Goal: Task Accomplishment & Management: Use online tool/utility

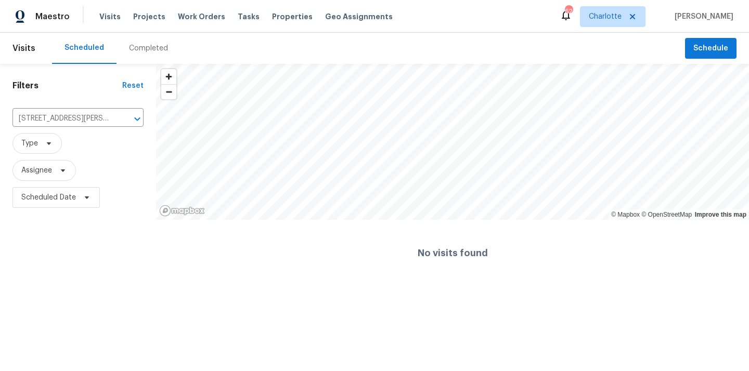
click at [600, 13] on span "Charlotte" at bounding box center [605, 16] width 33 height 10
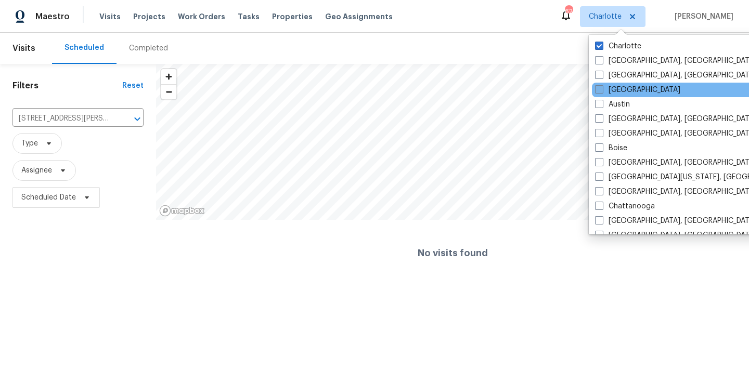
click at [608, 92] on label "[GEOGRAPHIC_DATA]" at bounding box center [637, 90] width 85 height 10
click at [602, 92] on input "[GEOGRAPHIC_DATA]" at bounding box center [598, 88] width 7 height 7
checkbox input "true"
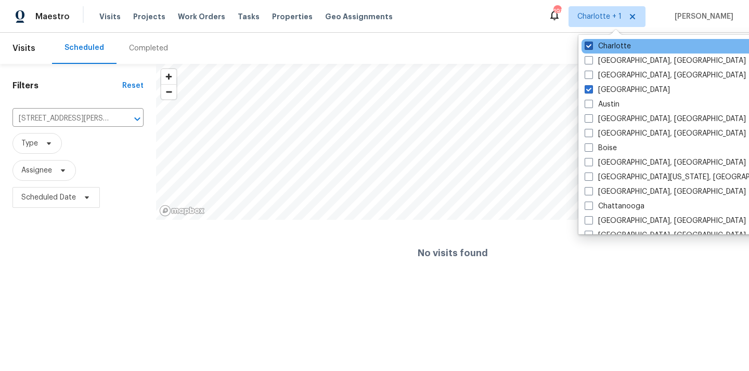
click at [603, 41] on label "Charlotte" at bounding box center [607, 46] width 46 height 10
click at [591, 41] on input "Charlotte" at bounding box center [587, 44] width 7 height 7
checkbox input "false"
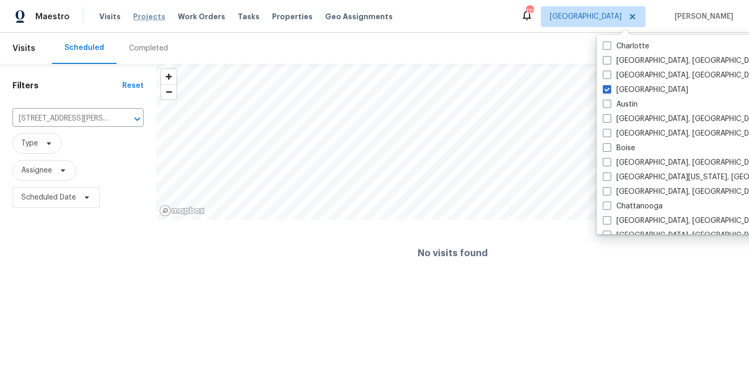
click at [138, 12] on span "Projects" at bounding box center [149, 16] width 32 height 10
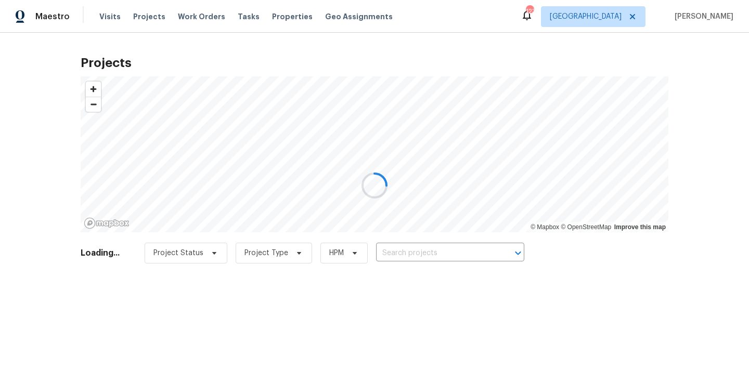
click at [440, 243] on div at bounding box center [374, 185] width 749 height 371
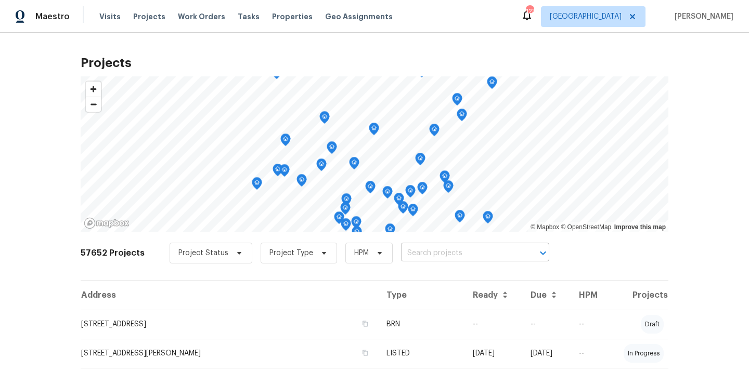
click at [453, 253] on input "text" at bounding box center [460, 253] width 119 height 16
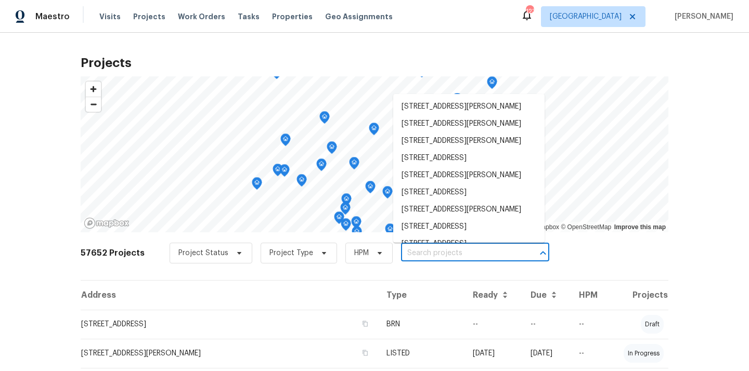
paste input "[STREET_ADDRESS]"
type input "[STREET_ADDRESS]"
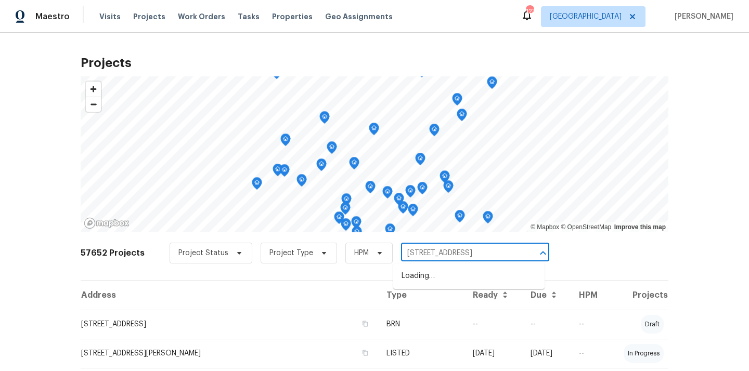
scroll to position [0, 14]
click at [449, 278] on li "[STREET_ADDRESS]" at bounding box center [468, 276] width 151 height 17
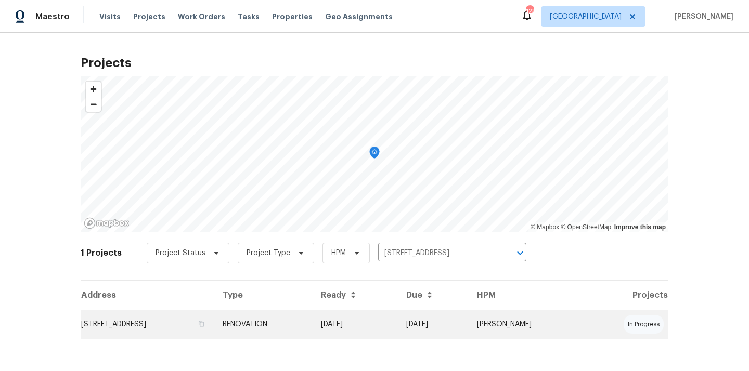
click at [312, 322] on td "RENOVATION" at bounding box center [263, 324] width 98 height 29
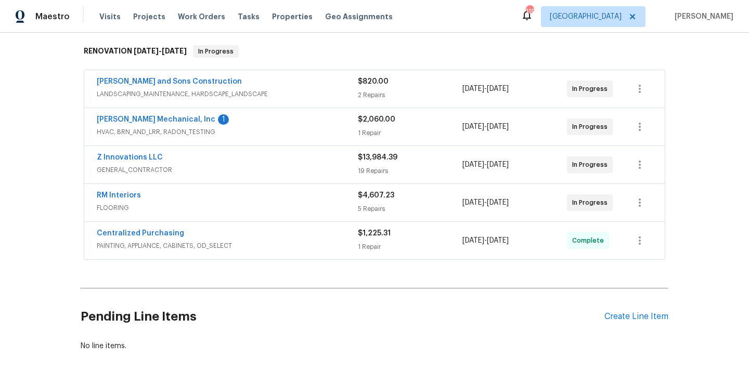
scroll to position [181, 0]
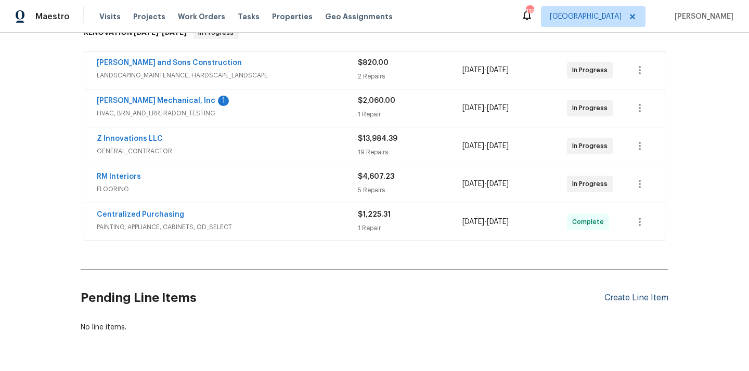
click at [622, 297] on div "Create Line Item" at bounding box center [636, 298] width 64 height 10
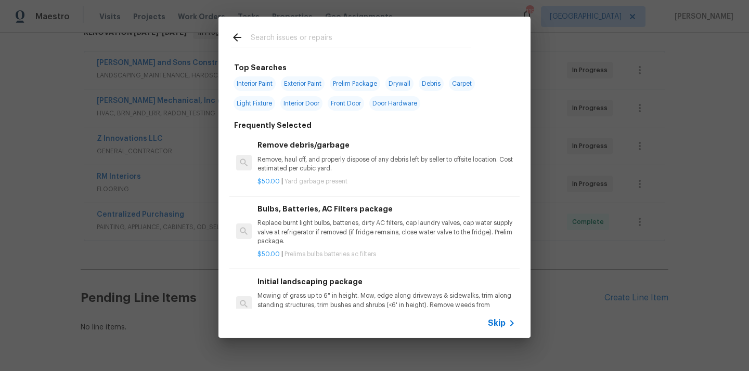
click at [408, 41] on input "text" at bounding box center [361, 39] width 220 height 16
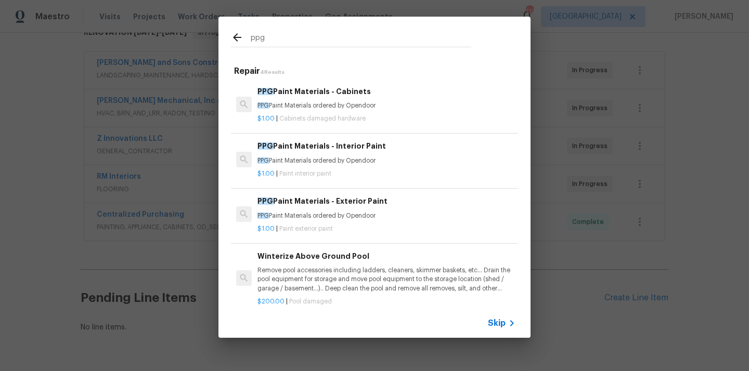
type input "ppg"
click at [350, 160] on p "PPG Paint Materials ordered by Opendoor" at bounding box center [386, 160] width 258 height 9
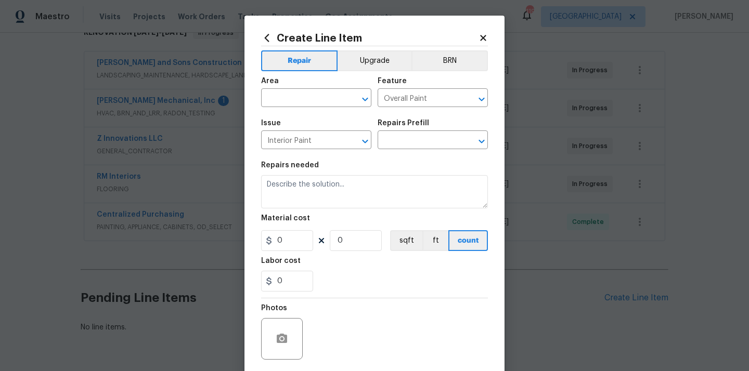
type textarea "PPG Paint Materials ordered by Opendoor"
type input "1"
type input "PPG Paint Materials - Interior Paint $1.00"
type input "1"
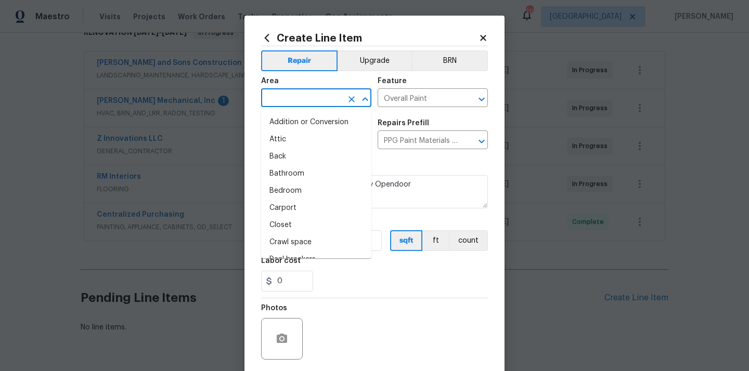
click at [304, 102] on input "text" at bounding box center [301, 99] width 81 height 16
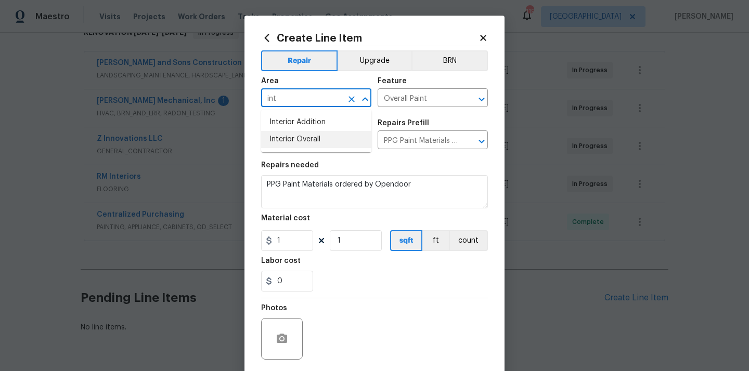
click at [307, 142] on li "Interior Overall" at bounding box center [316, 139] width 110 height 17
type input "Interior Overall"
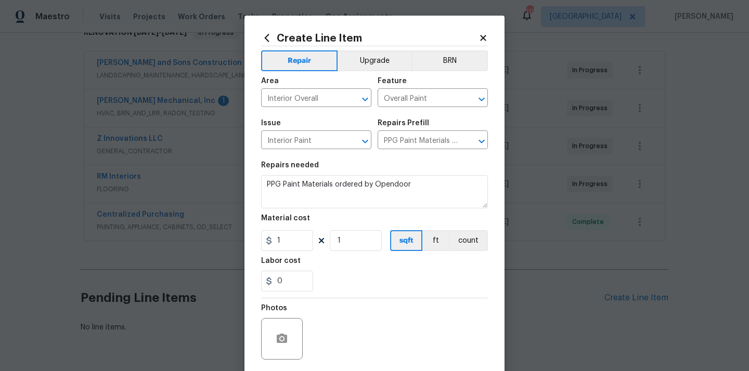
click at [400, 166] on div "Repairs needed" at bounding box center [374, 169] width 227 height 14
drag, startPoint x: 280, startPoint y: 246, endPoint x: 241, endPoint y: 246, distance: 39.5
click at [241, 246] on div "Create Line Item Repair Upgrade BRN Area Interior Overall ​ Feature Overall Pai…" at bounding box center [374, 185] width 749 height 371
paste input "85.88"
type input "85.88"
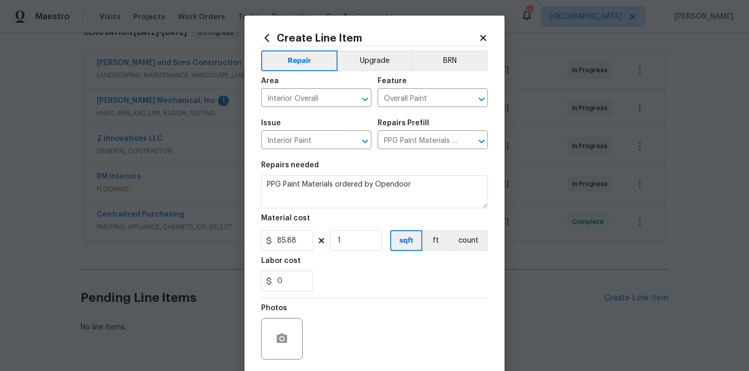
click at [339, 310] on div "Photos" at bounding box center [374, 332] width 227 height 68
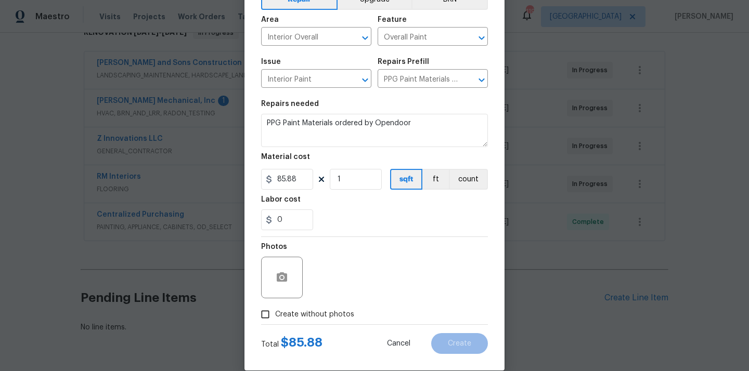
click at [329, 315] on span "Create without photos" at bounding box center [314, 314] width 79 height 11
click at [275, 315] on input "Create without photos" at bounding box center [265, 315] width 20 height 20
checkbox input "true"
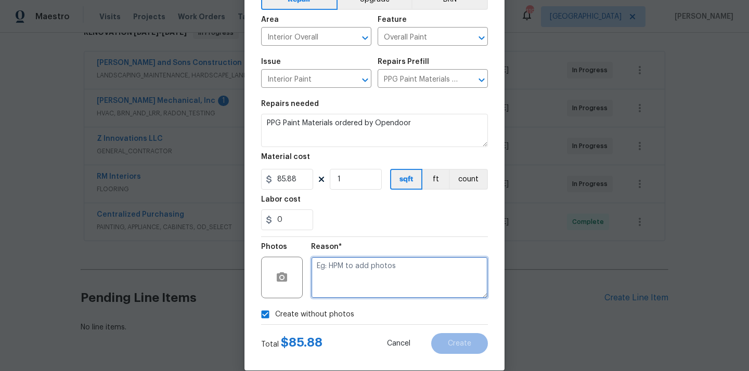
click at [342, 291] on textarea at bounding box center [399, 278] width 177 height 42
type textarea "N/A"
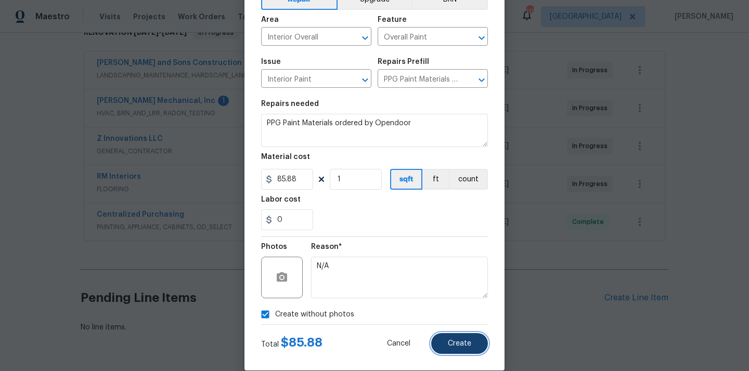
click at [462, 343] on span "Create" at bounding box center [459, 344] width 23 height 8
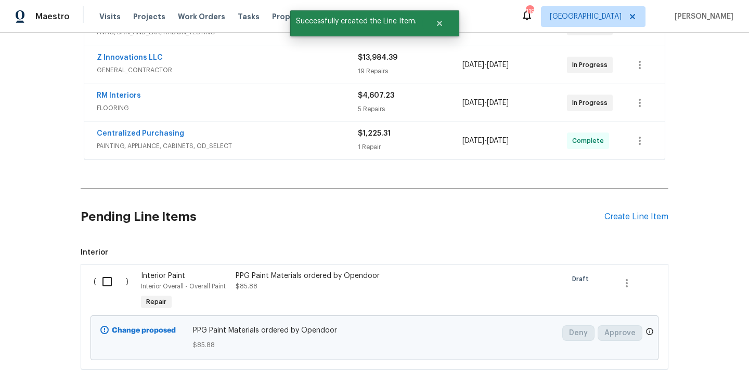
scroll to position [332, 0]
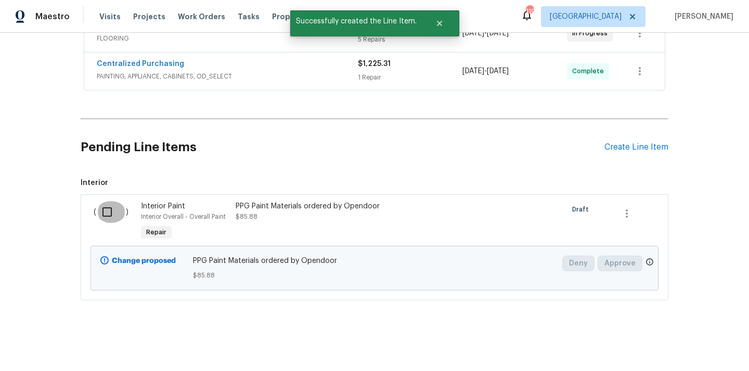
click at [110, 212] on input "checkbox" at bounding box center [111, 212] width 30 height 22
checkbox input "true"
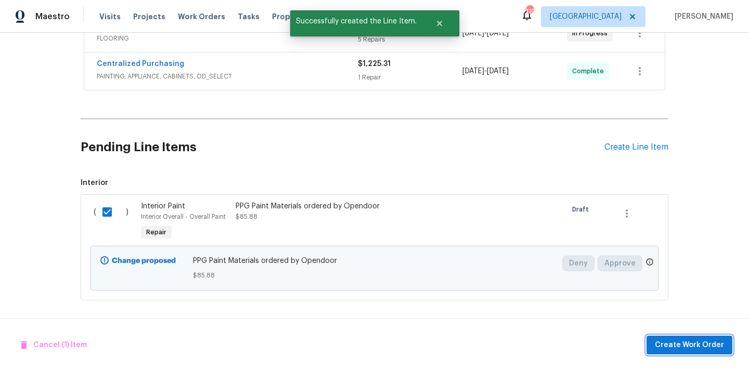
click at [670, 351] on span "Create Work Order" at bounding box center [689, 345] width 69 height 13
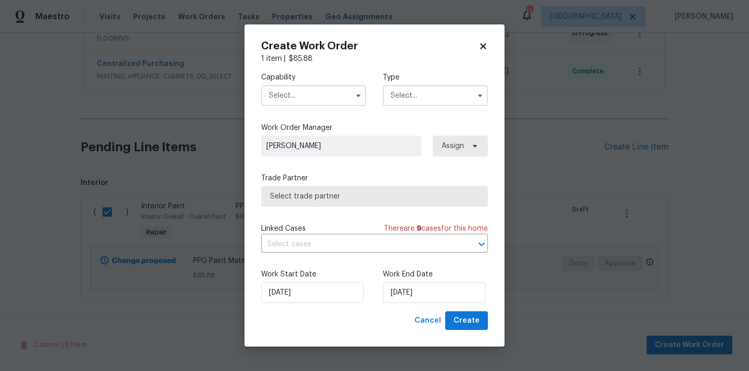
click at [319, 88] on input "text" at bounding box center [313, 95] width 105 height 21
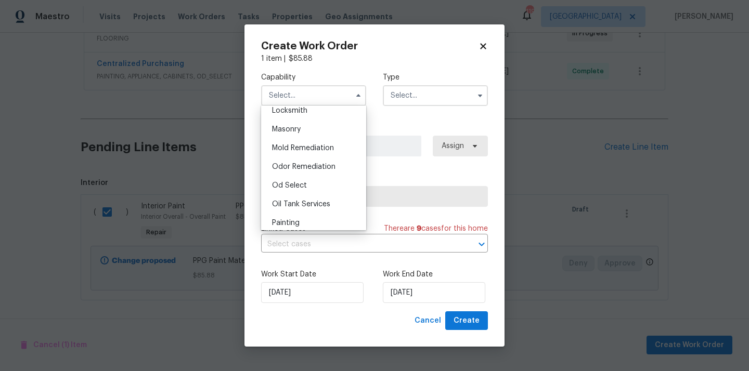
scroll to position [792, 0]
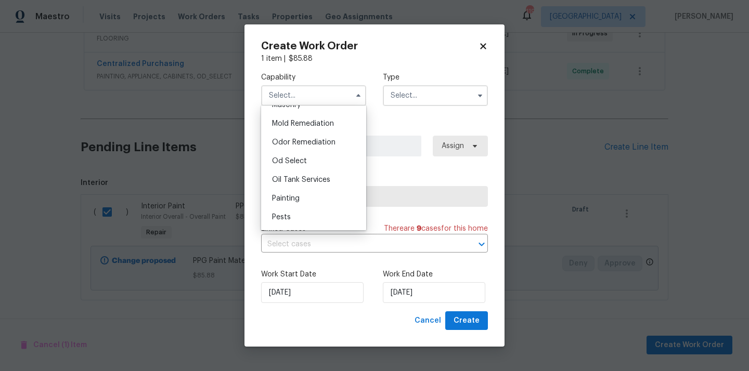
click at [314, 193] on div "Painting" at bounding box center [314, 198] width 100 height 19
type input "Painting"
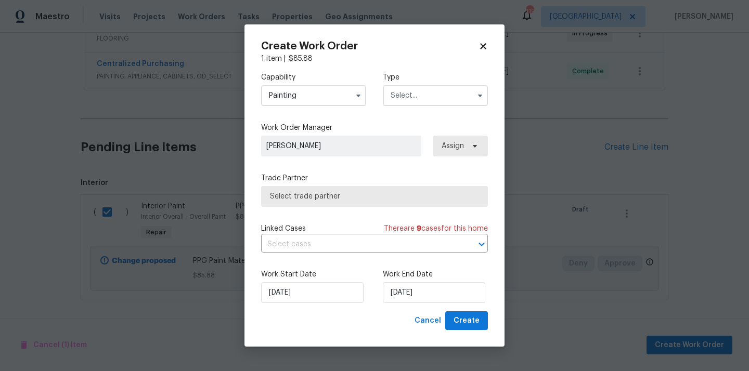
click at [421, 88] on input "text" at bounding box center [435, 95] width 105 height 21
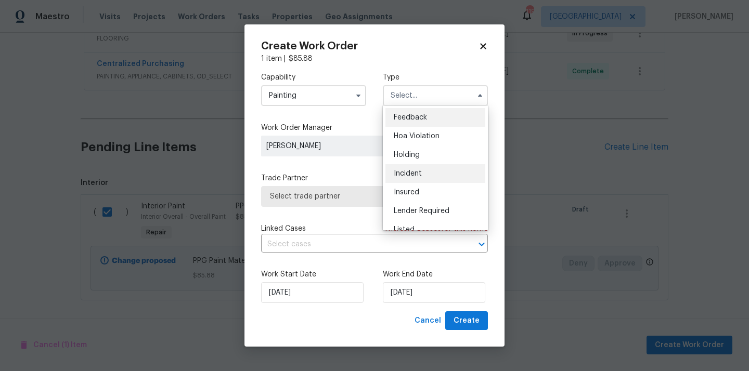
scroll to position [236, 0]
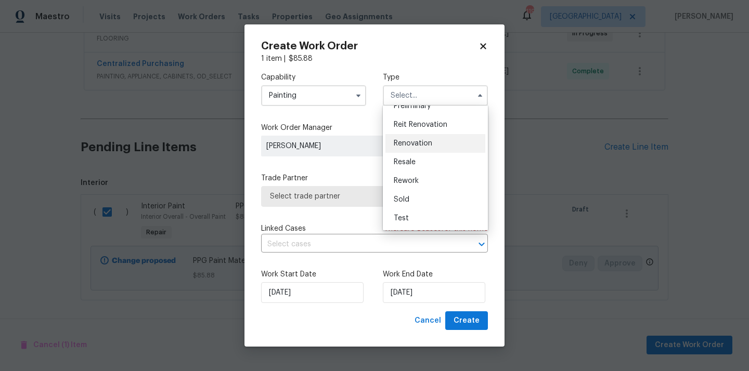
click at [415, 148] on div "Renovation" at bounding box center [435, 143] width 100 height 19
type input "Renovation"
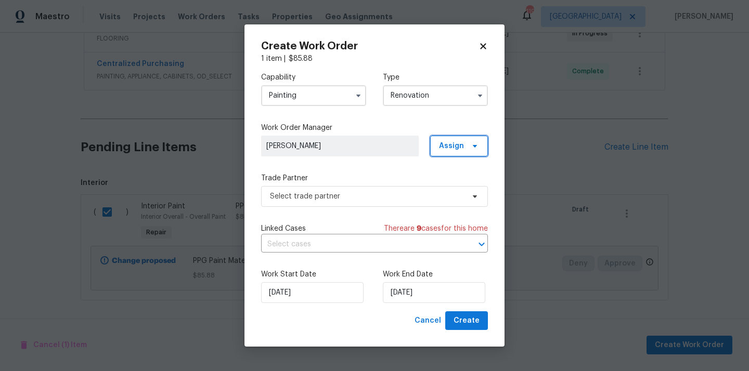
click at [450, 146] on span "Assign" at bounding box center [451, 146] width 25 height 10
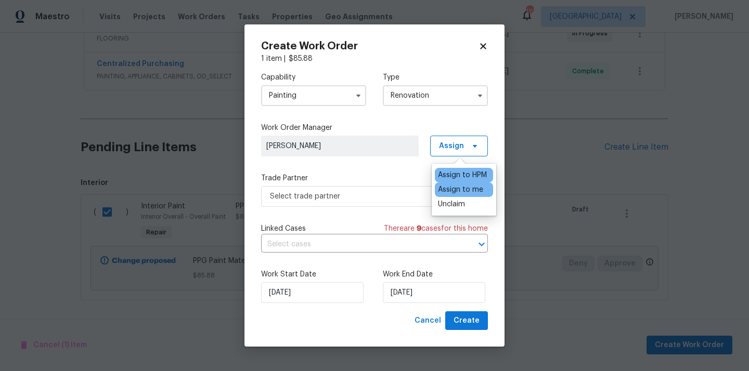
click at [447, 190] on div "Assign to me" at bounding box center [460, 190] width 45 height 10
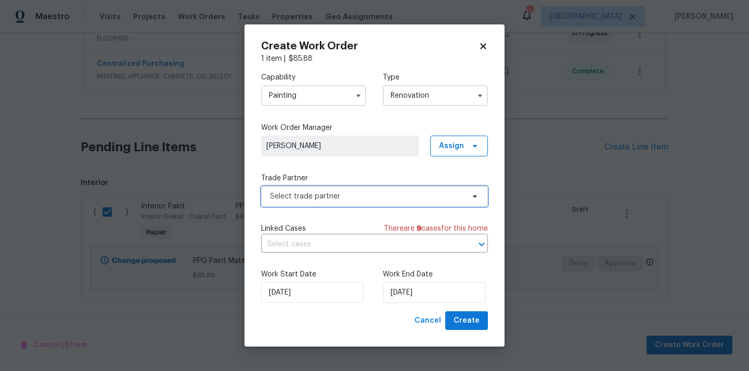
click at [379, 193] on span "Select trade partner" at bounding box center [367, 196] width 194 height 10
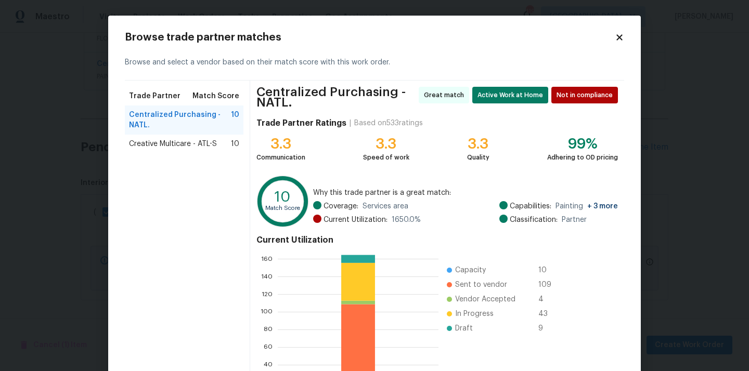
scroll to position [92, 0]
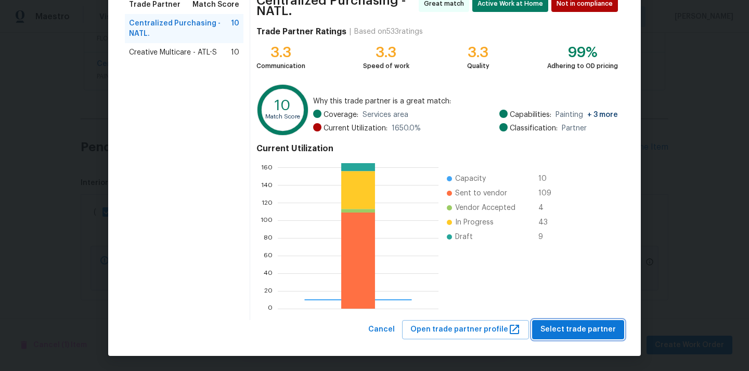
click at [567, 332] on span "Select trade partner" at bounding box center [577, 329] width 75 height 13
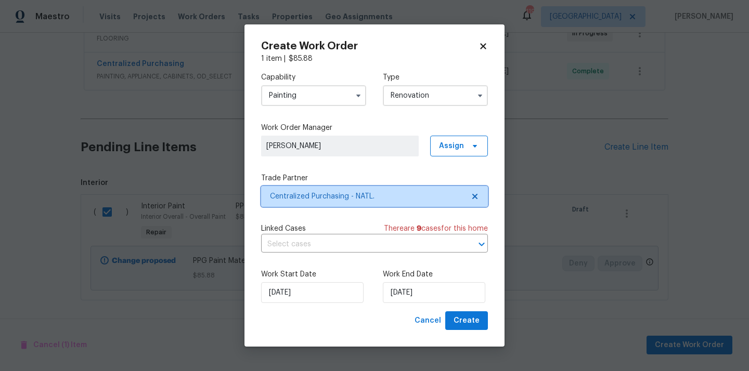
scroll to position [0, 0]
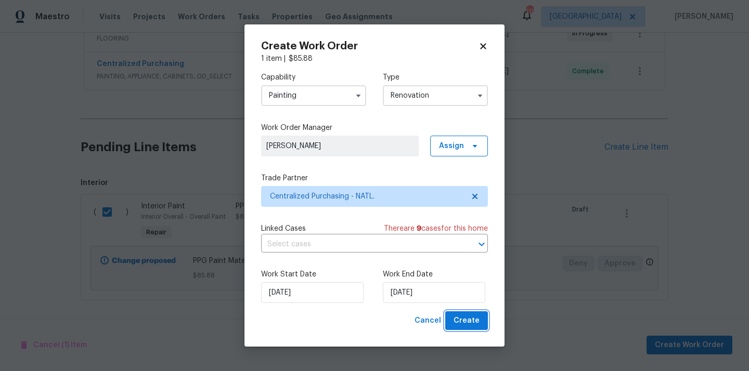
click at [475, 321] on span "Create" at bounding box center [466, 321] width 26 height 13
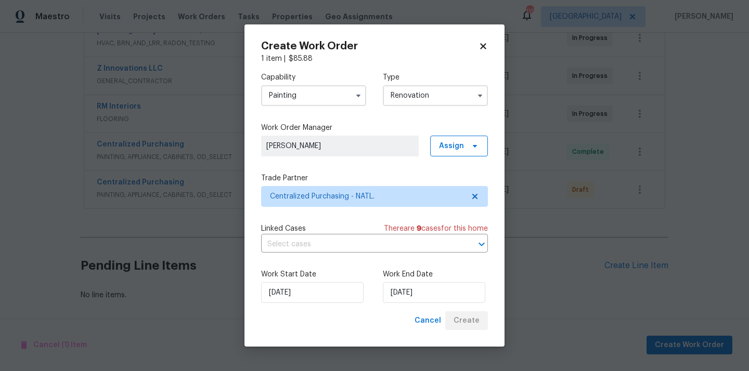
scroll to position [251, 0]
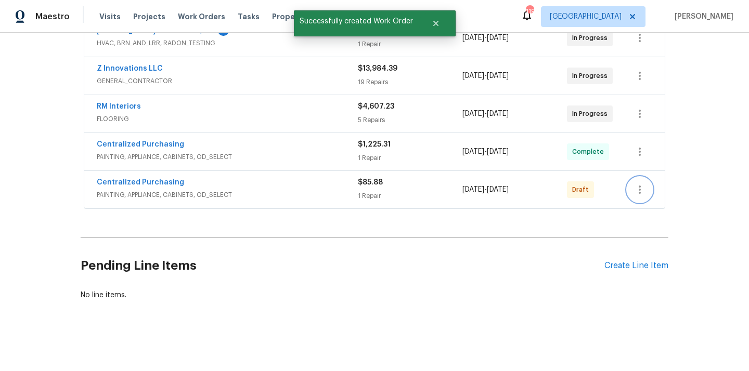
click at [640, 192] on icon "button" at bounding box center [639, 190] width 12 height 12
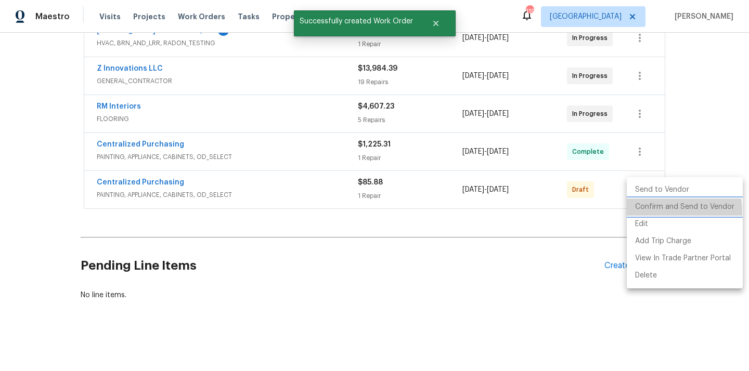
click at [648, 212] on li "Confirm and Send to Vendor" at bounding box center [684, 207] width 116 height 17
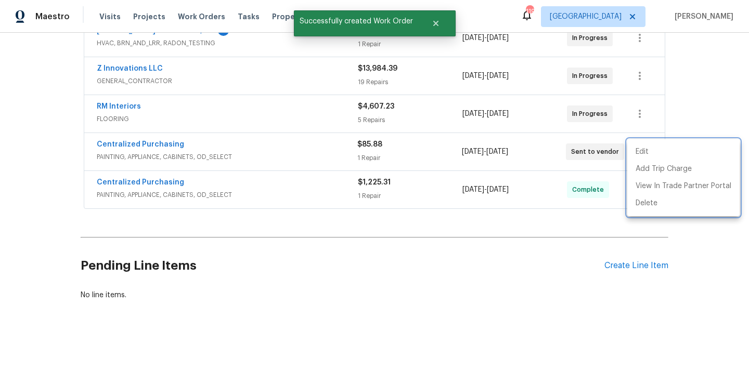
click at [152, 140] on div at bounding box center [374, 185] width 749 height 371
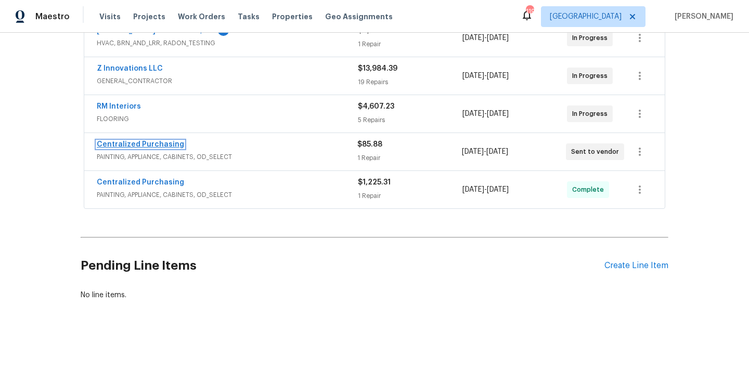
click at [141, 146] on link "Centralized Purchasing" at bounding box center [140, 144] width 87 height 7
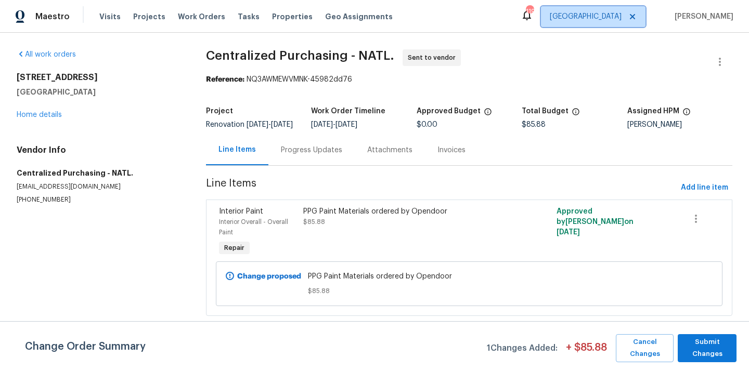
click at [611, 25] on span "[GEOGRAPHIC_DATA]" at bounding box center [593, 16] width 105 height 21
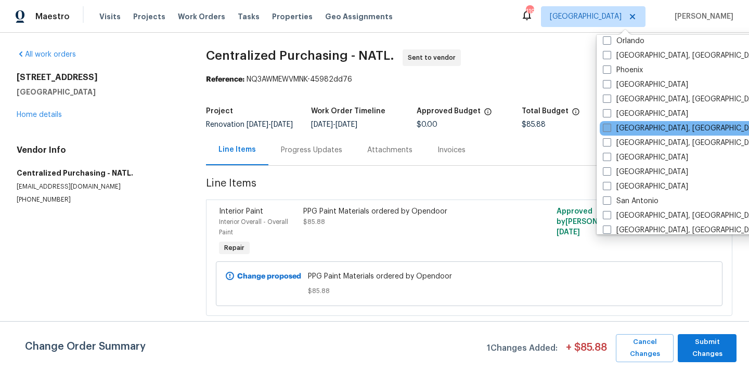
scroll to position [561, 0]
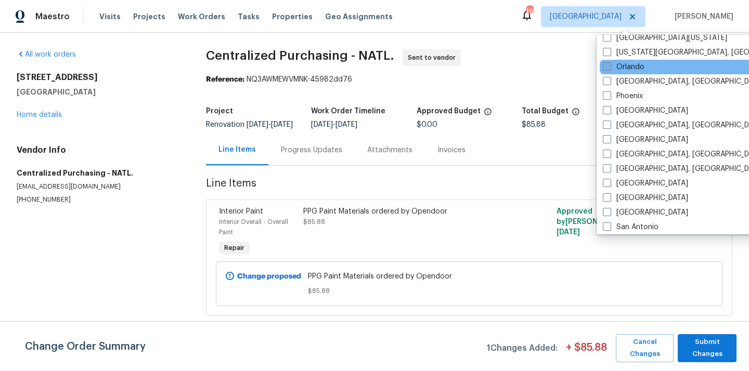
click at [610, 70] on span at bounding box center [607, 66] width 8 height 8
click at [609, 69] on input "Orlando" at bounding box center [606, 65] width 7 height 7
checkbox input "true"
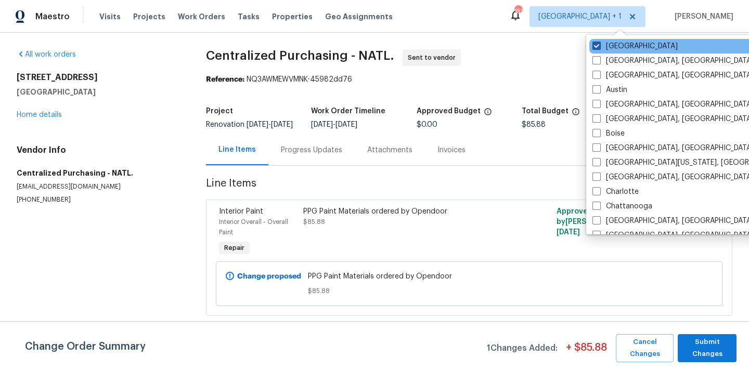
click at [609, 48] on label "[GEOGRAPHIC_DATA]" at bounding box center [634, 46] width 85 height 10
click at [599, 48] on input "[GEOGRAPHIC_DATA]" at bounding box center [595, 44] width 7 height 7
checkbox input "false"
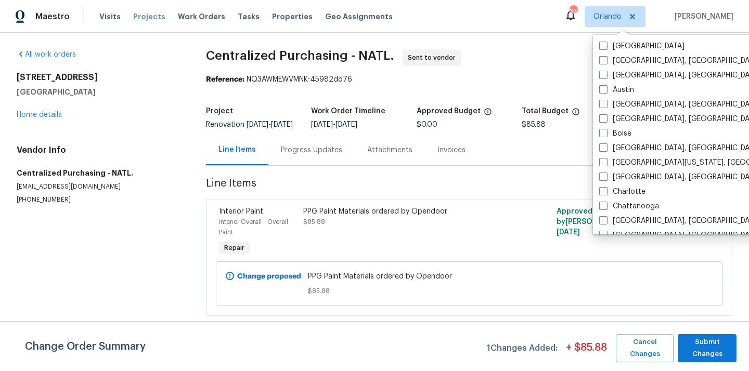
click at [146, 17] on span "Projects" at bounding box center [149, 16] width 32 height 10
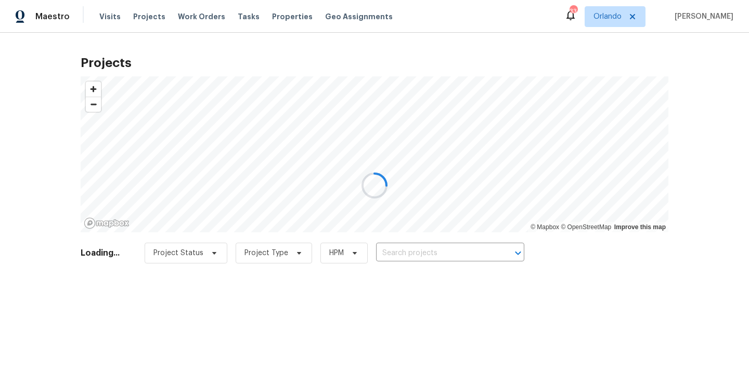
click at [425, 243] on div at bounding box center [374, 185] width 749 height 371
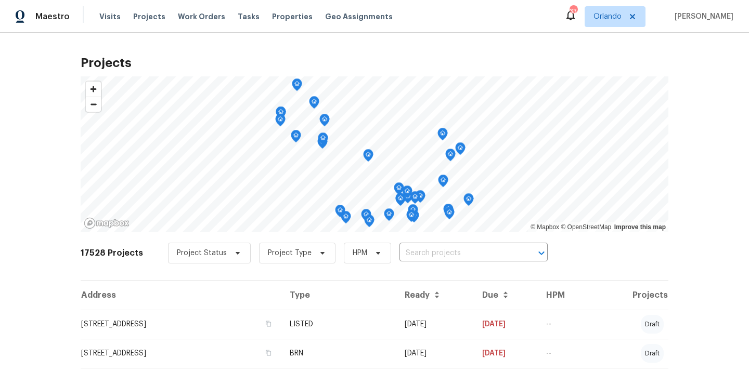
click at [425, 243] on div "Project Status Project Type HPM ​" at bounding box center [358, 253] width 380 height 21
click at [424, 250] on input "text" at bounding box center [458, 253] width 119 height 16
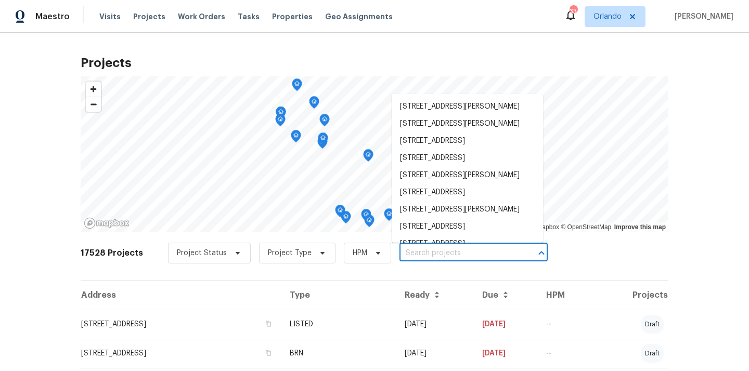
paste input "[STREET_ADDRESS]"
type input "[STREET_ADDRESS]"
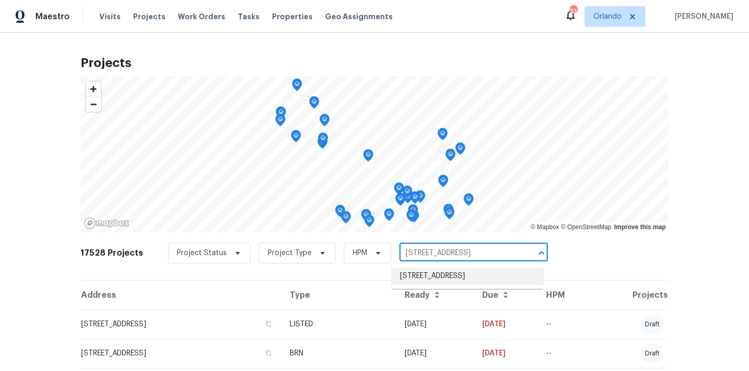
click at [426, 276] on li "[STREET_ADDRESS]" at bounding box center [466, 276] width 151 height 17
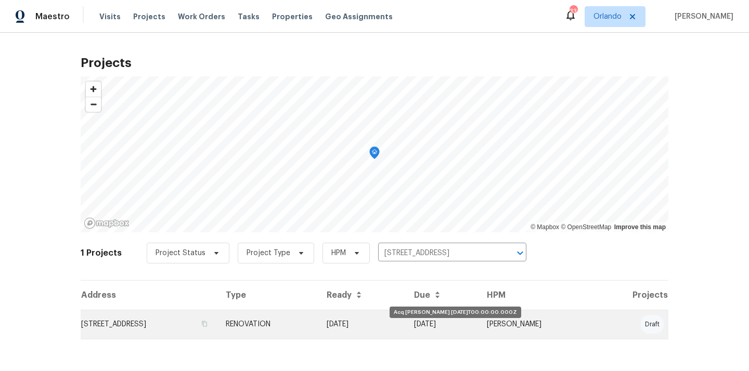
click at [406, 327] on td "[DATE]" at bounding box center [361, 324] width 87 height 29
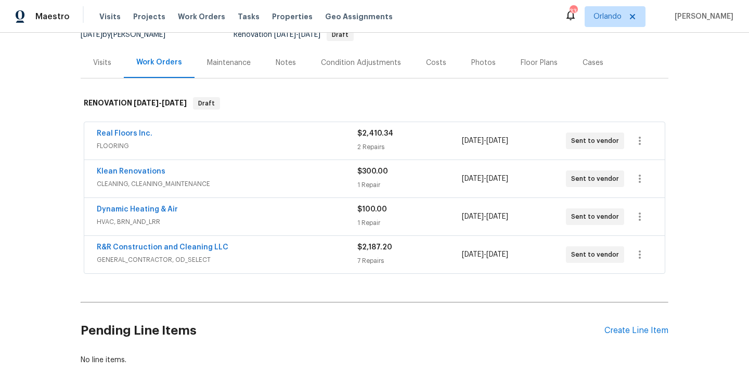
scroll to position [150, 0]
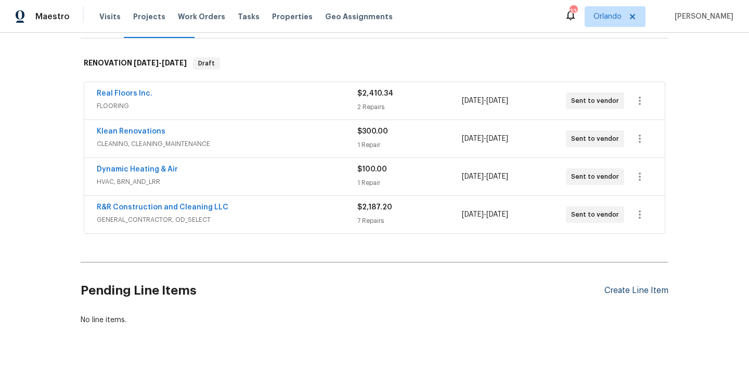
click at [636, 293] on div "Create Line Item" at bounding box center [636, 291] width 64 height 10
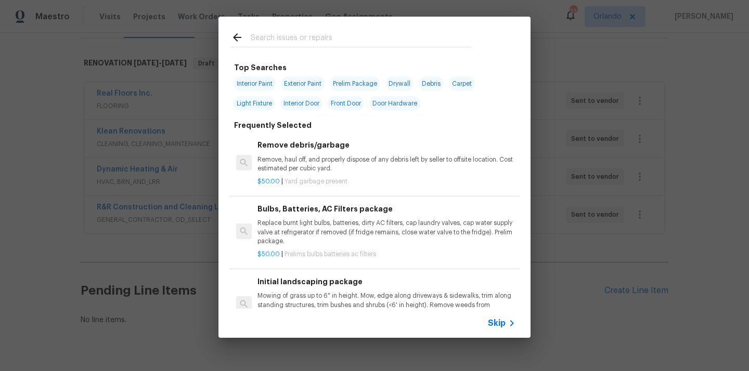
click at [398, 48] on div at bounding box center [350, 37] width 265 height 41
click at [397, 42] on input "text" at bounding box center [361, 39] width 220 height 16
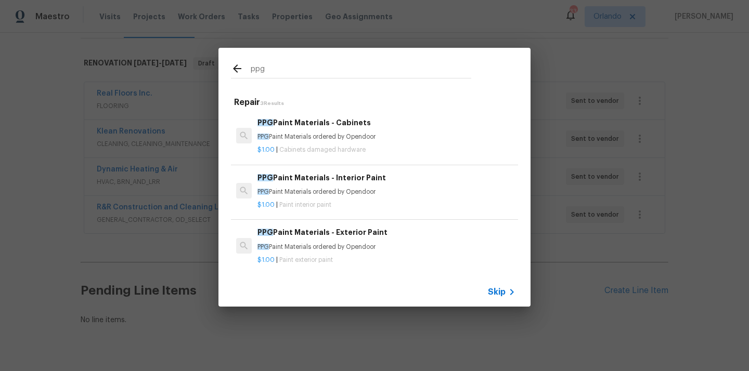
type input "ppg"
click at [326, 193] on p "PPG Paint Materials ordered by Opendoor" at bounding box center [386, 192] width 258 height 9
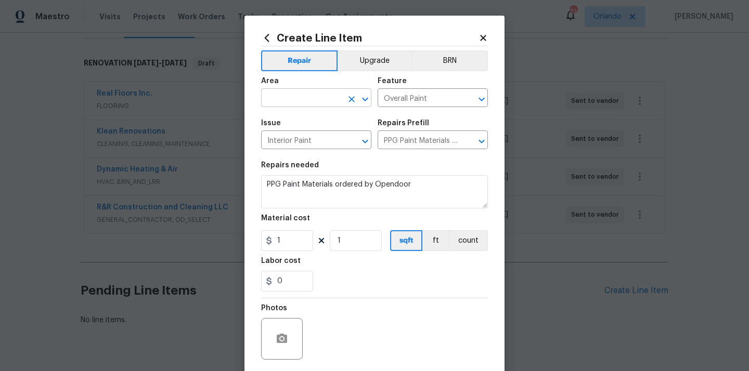
click at [334, 98] on input "text" at bounding box center [301, 99] width 81 height 16
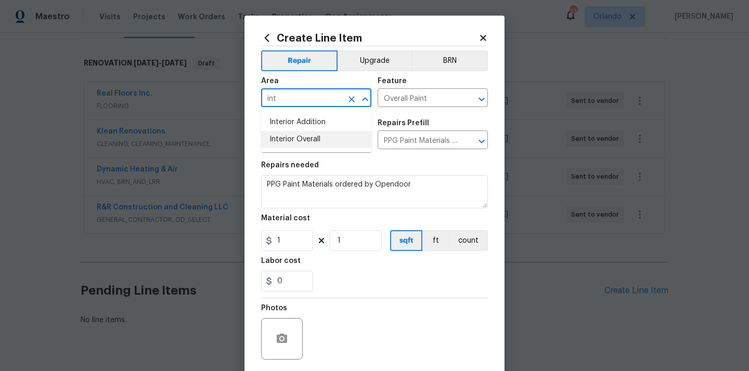
click at [322, 139] on li "Interior Overall" at bounding box center [316, 139] width 110 height 17
type input "Interior Overall"
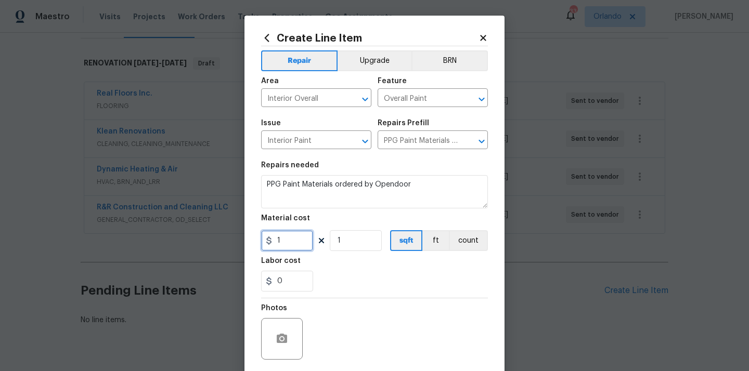
drag, startPoint x: 292, startPoint y: 243, endPoint x: 255, endPoint y: 243, distance: 36.4
click at [256, 243] on div "Create Line Item Repair Upgrade BRN Area Interior Overall ​ Feature Overall Pai…" at bounding box center [374, 224] width 260 height 416
paste input "250.28"
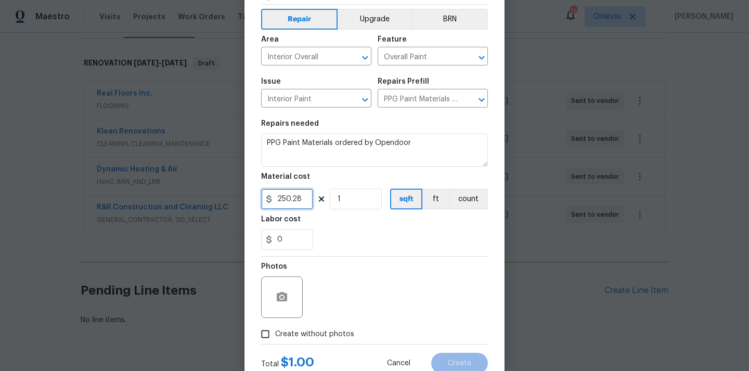
scroll to position [77, 0]
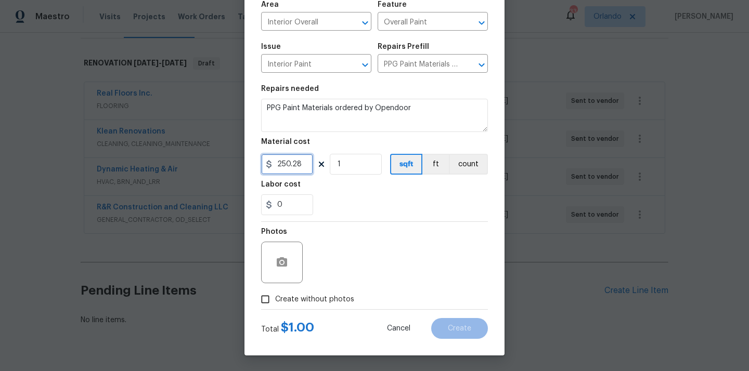
type input "250.28"
click at [304, 302] on span "Create without photos" at bounding box center [314, 299] width 79 height 11
click at [275, 302] on input "Create without photos" at bounding box center [265, 300] width 20 height 20
checkbox input "true"
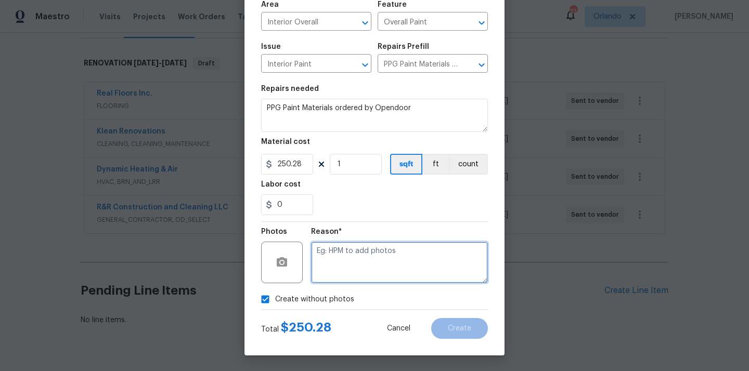
click at [330, 281] on textarea at bounding box center [399, 263] width 177 height 42
type textarea "N/A"
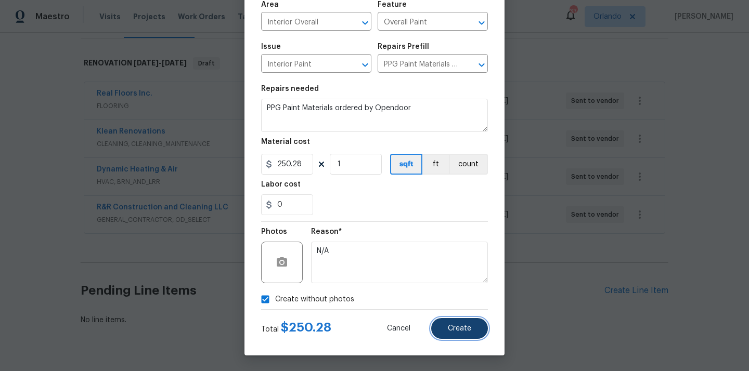
click at [451, 327] on span "Create" at bounding box center [459, 329] width 23 height 8
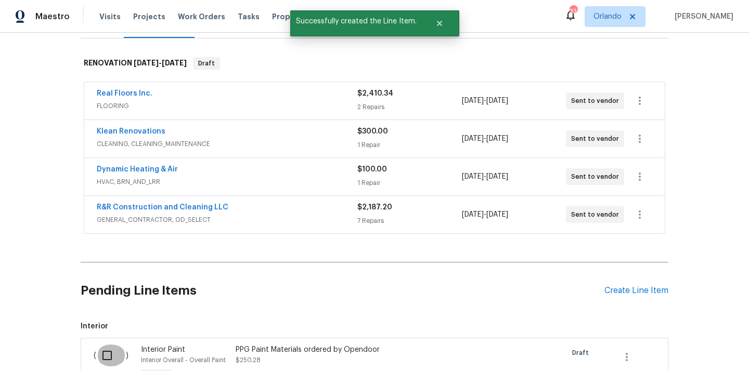
click at [110, 354] on input "checkbox" at bounding box center [111, 356] width 30 height 22
checkbox input "true"
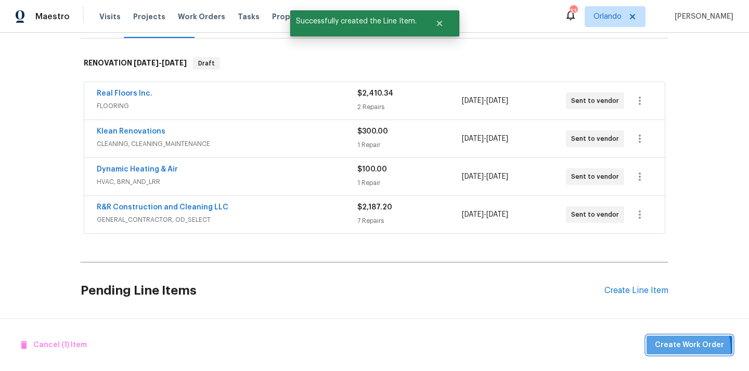
click at [662, 351] on button "Create Work Order" at bounding box center [689, 345] width 86 height 19
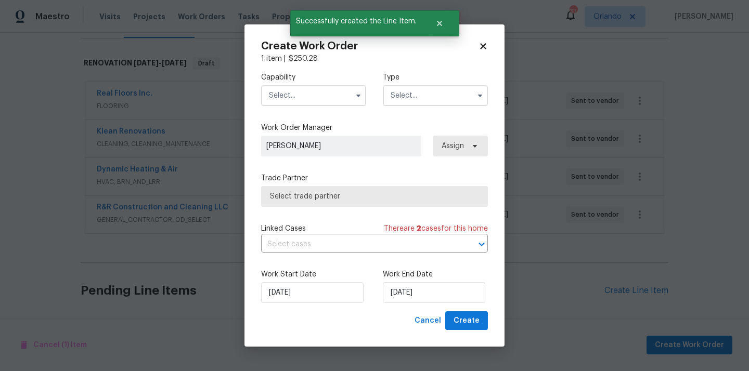
click at [322, 92] on input "text" at bounding box center [313, 95] width 105 height 21
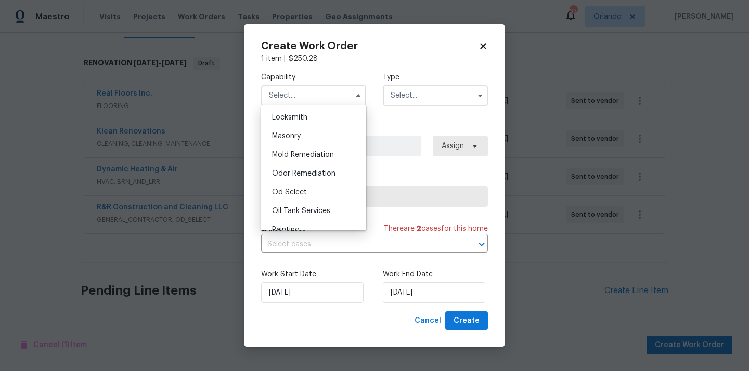
scroll to position [806, 0]
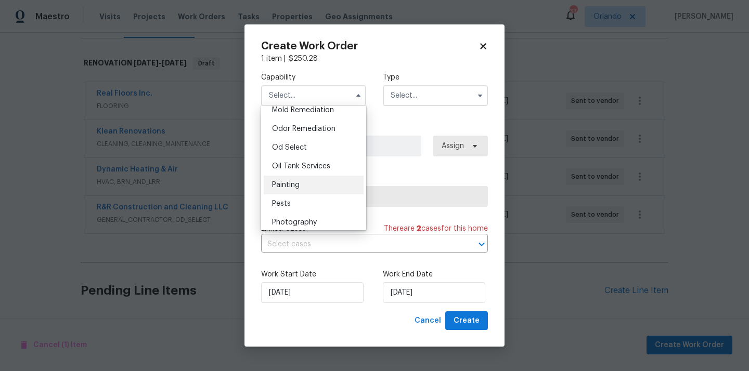
click at [317, 183] on div "Painting" at bounding box center [314, 185] width 100 height 19
type input "Painting"
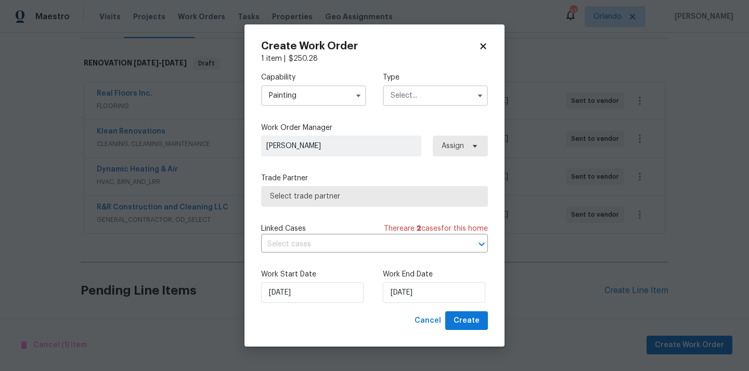
click at [415, 101] on input "text" at bounding box center [435, 95] width 105 height 21
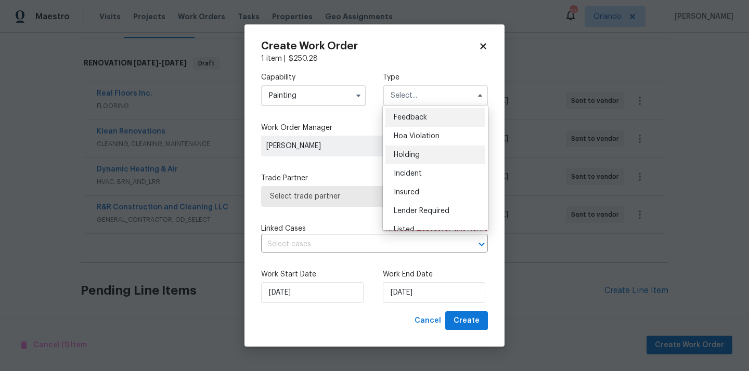
scroll to position [236, 0]
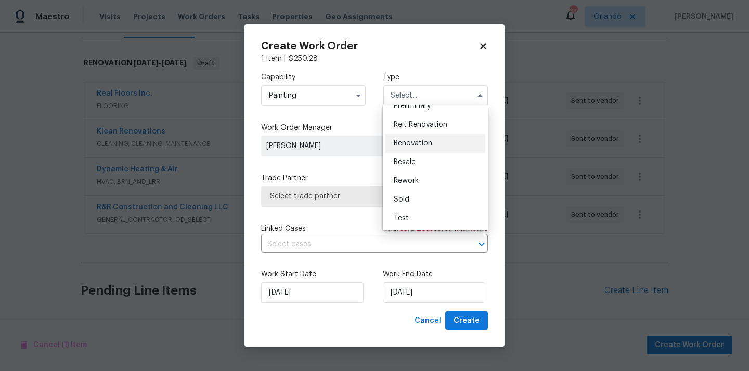
click at [426, 143] on span "Renovation" at bounding box center [413, 143] width 38 height 7
type input "Renovation"
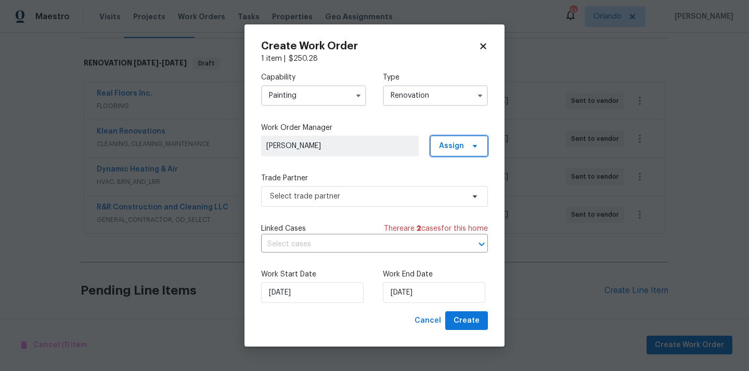
click at [449, 145] on span "Assign" at bounding box center [451, 146] width 25 height 10
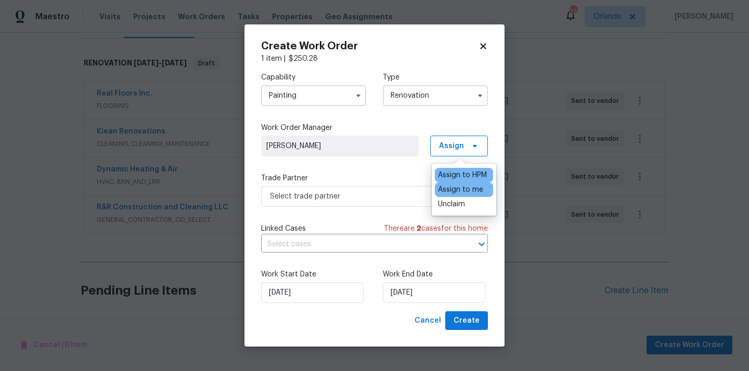
click at [455, 185] on div "Assign to me" at bounding box center [460, 190] width 45 height 10
click at [398, 191] on span "Select trade partner" at bounding box center [367, 196] width 194 height 10
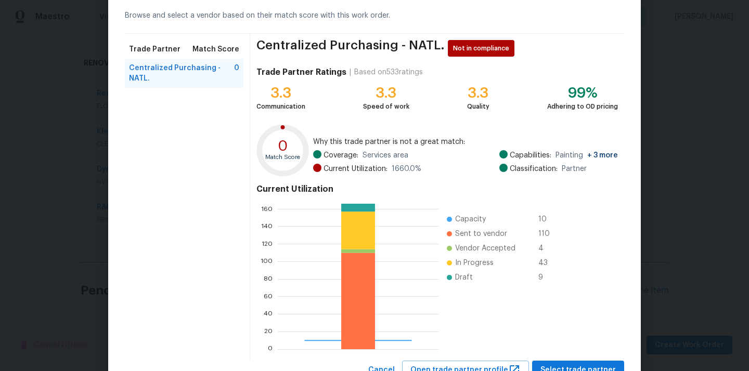
scroll to position [87, 0]
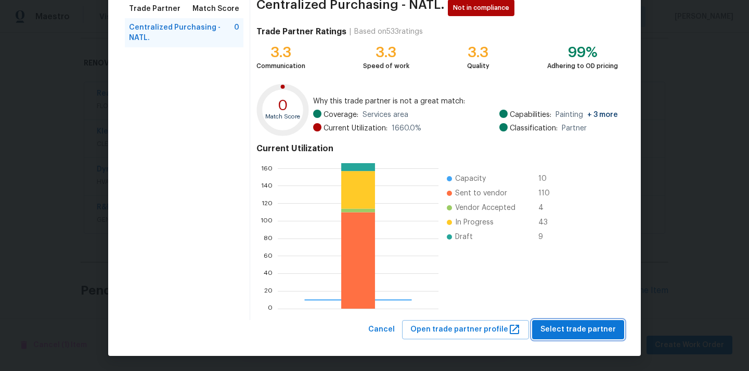
click at [565, 326] on span "Select trade partner" at bounding box center [577, 329] width 75 height 13
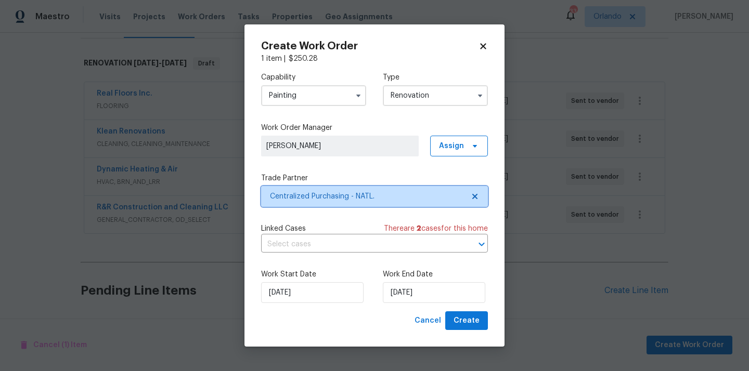
scroll to position [0, 0]
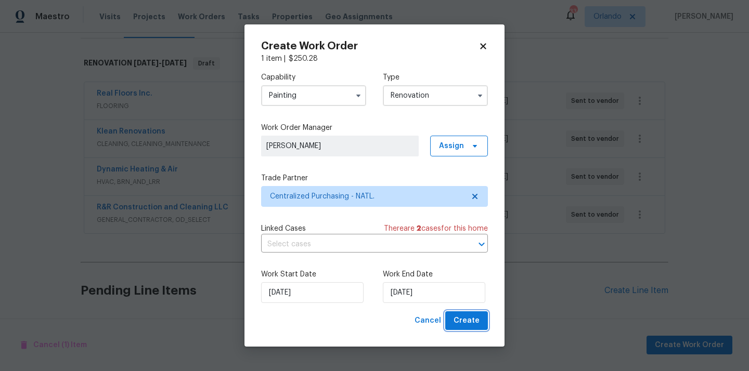
click at [477, 329] on button "Create" at bounding box center [466, 320] width 43 height 19
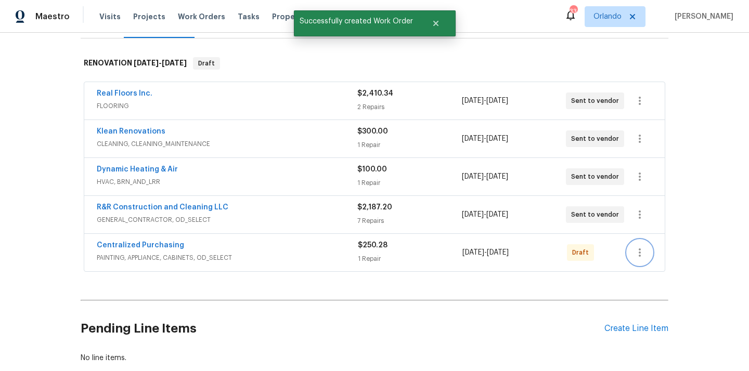
click at [638, 257] on icon "button" at bounding box center [639, 252] width 12 height 12
click at [647, 255] on li "Send to Vendor" at bounding box center [683, 252] width 112 height 17
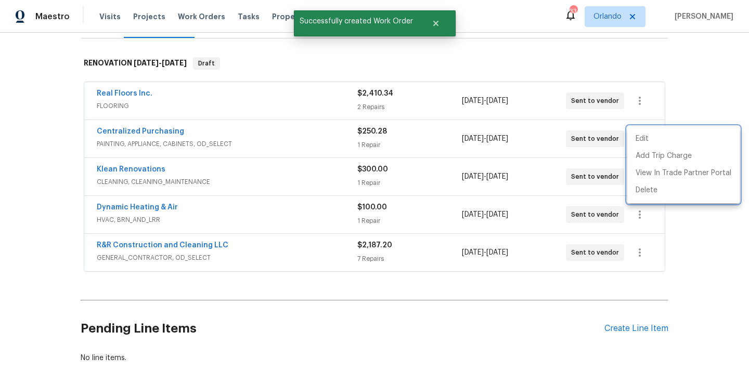
click at [146, 129] on div at bounding box center [374, 185] width 749 height 371
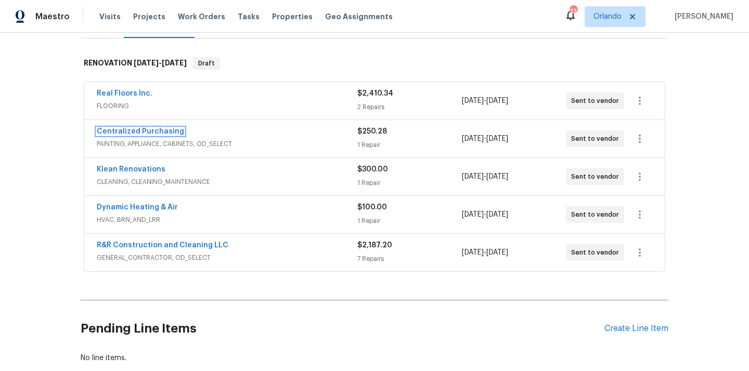
click at [146, 130] on link "Centralized Purchasing" at bounding box center [140, 131] width 87 height 7
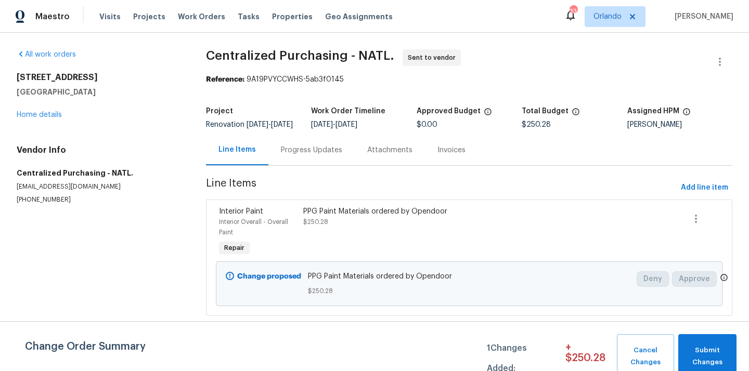
click at [422, 88] on section "Centralized Purchasing - NATL. Sent to vendor Reference: 9A19PVYCCWHS-5ab3f0145…" at bounding box center [469, 188] width 526 height 279
click at [603, 14] on span "Orlando" at bounding box center [607, 16] width 28 height 10
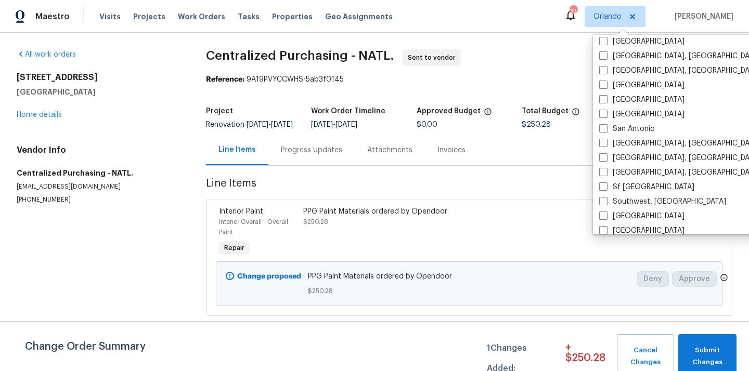
scroll to position [694, 0]
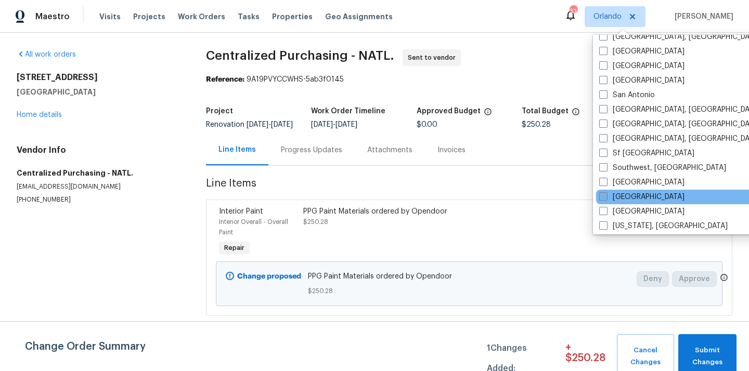
click at [629, 198] on label "[GEOGRAPHIC_DATA]" at bounding box center [641, 197] width 85 height 10
click at [606, 198] on input "[GEOGRAPHIC_DATA]" at bounding box center [602, 195] width 7 height 7
checkbox input "true"
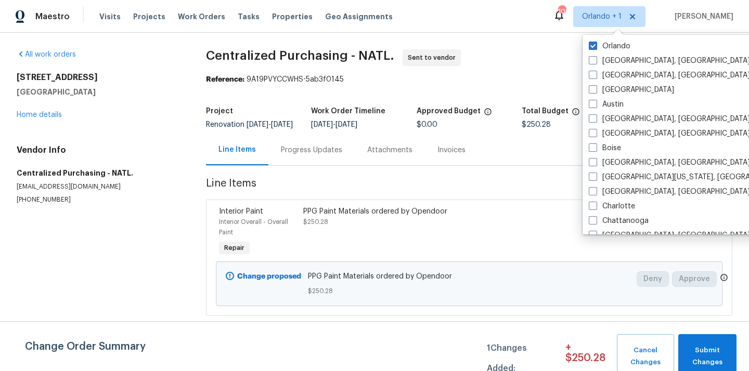
click at [617, 45] on label "Orlando" at bounding box center [610, 46] width 42 height 10
click at [595, 45] on input "Orlando" at bounding box center [592, 44] width 7 height 7
checkbox input "false"
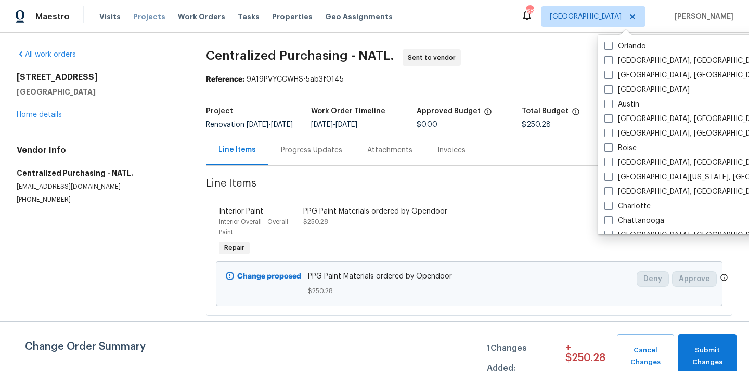
click at [147, 15] on span "Projects" at bounding box center [149, 16] width 32 height 10
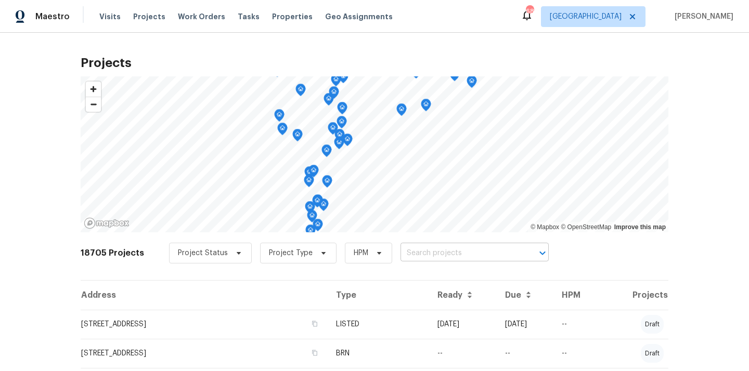
click at [452, 255] on input "text" at bounding box center [459, 253] width 119 height 16
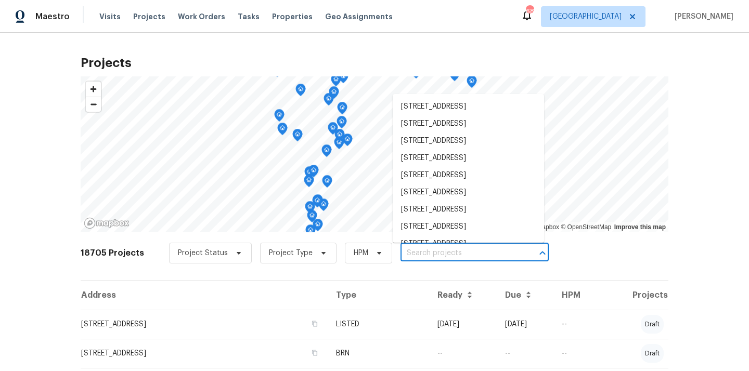
paste input "[STREET_ADDRESS][PERSON_NAME][PERSON_NAME]"
type input "[STREET_ADDRESS][PERSON_NAME][PERSON_NAME]"
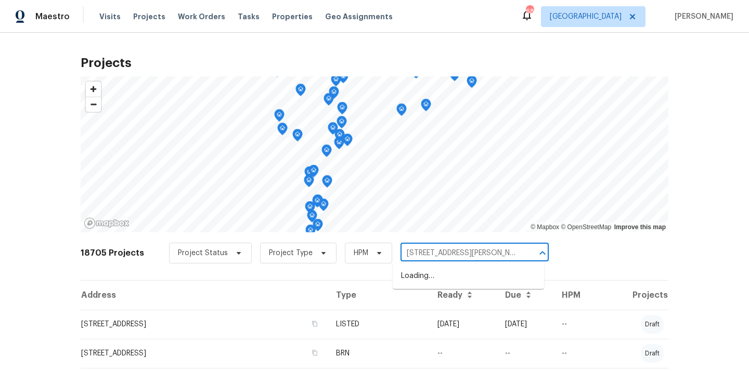
scroll to position [0, 19]
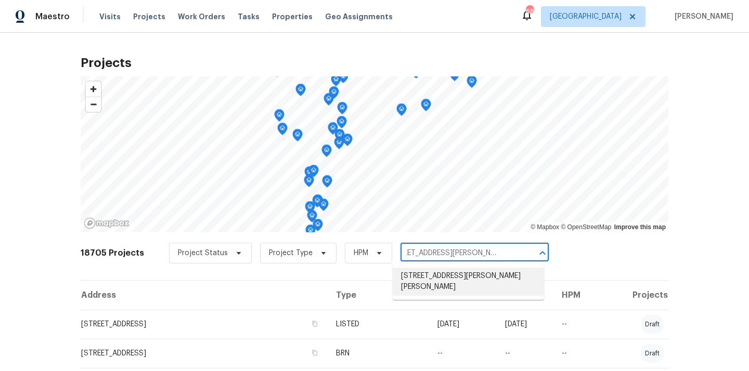
click at [447, 282] on li "[STREET_ADDRESS][PERSON_NAME][PERSON_NAME]" at bounding box center [468, 282] width 151 height 28
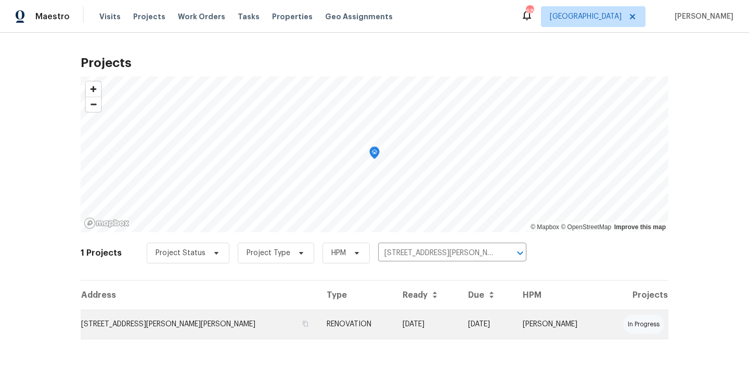
click at [319, 316] on td "RENOVATION" at bounding box center [356, 324] width 76 height 29
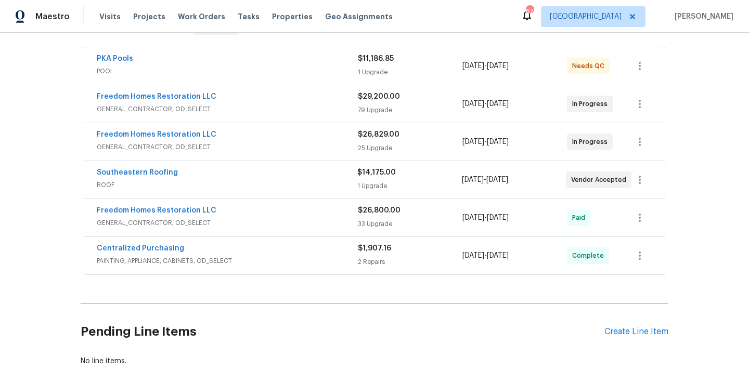
scroll to position [204, 0]
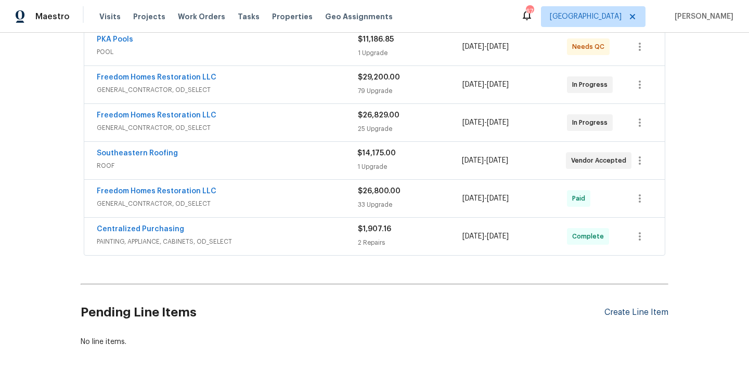
click at [622, 316] on div "Create Line Item" at bounding box center [636, 313] width 64 height 10
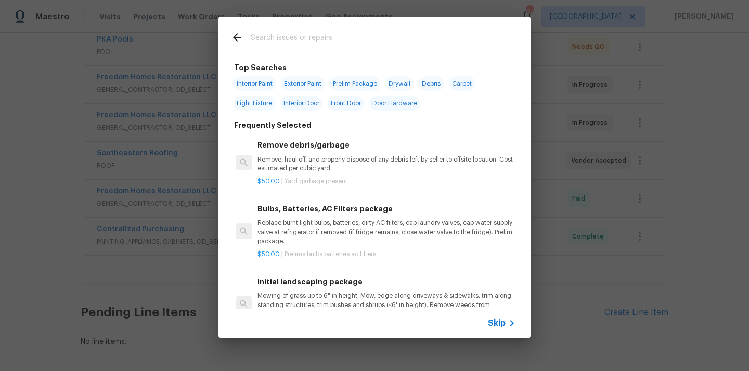
click at [394, 35] on input "text" at bounding box center [361, 39] width 220 height 16
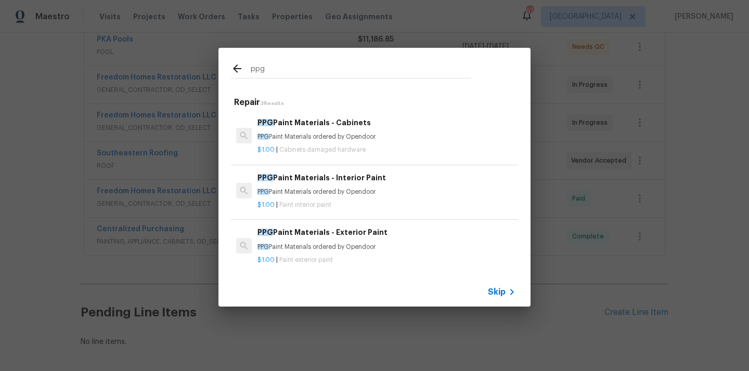
type input "ppg"
click at [330, 187] on div "PPG Paint Materials - Interior Paint PPG Paint Materials ordered by Opendoor" at bounding box center [386, 184] width 258 height 25
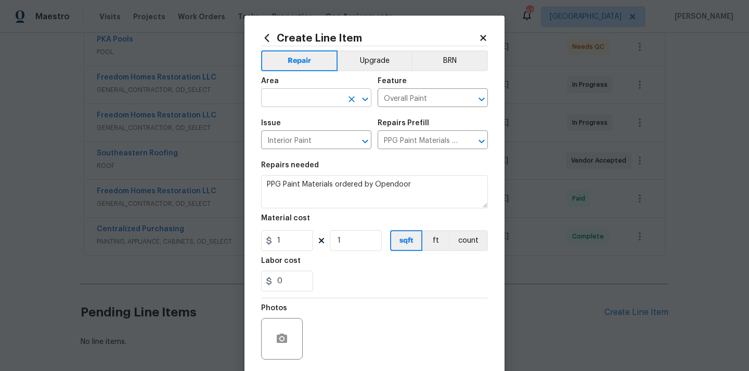
click at [326, 106] on input "text" at bounding box center [301, 99] width 81 height 16
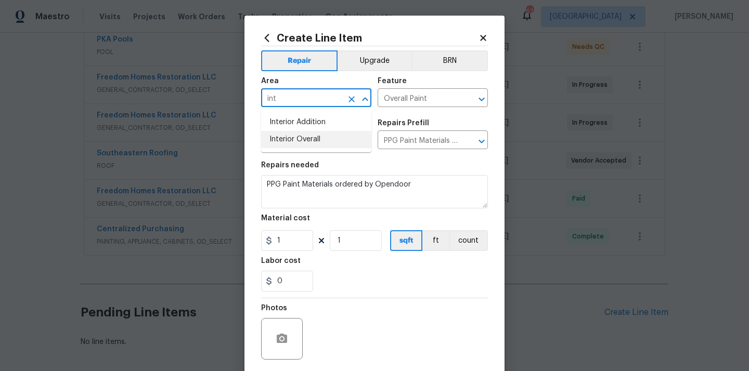
click at [317, 142] on li "Interior Overall" at bounding box center [316, 139] width 110 height 17
type input "Interior Overall"
drag, startPoint x: 291, startPoint y: 240, endPoint x: 257, endPoint y: 243, distance: 34.0
click at [260, 243] on div "Create Line Item Repair Upgrade BRN Area Interior Overall ​ Feature Overall Pai…" at bounding box center [374, 224] width 260 height 416
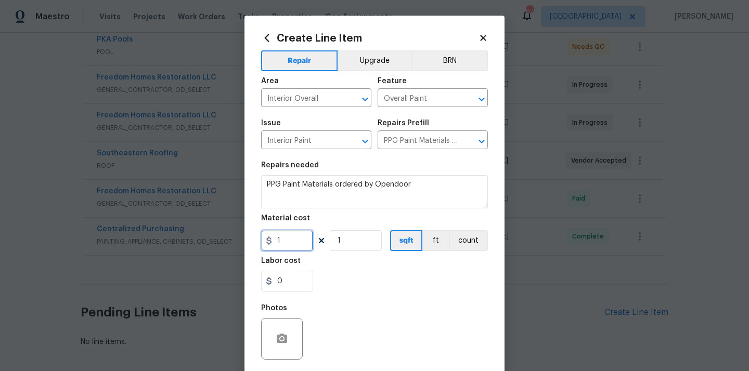
paste input "25.60"
type input "125.6"
click at [352, 298] on div at bounding box center [374, 298] width 227 height 1
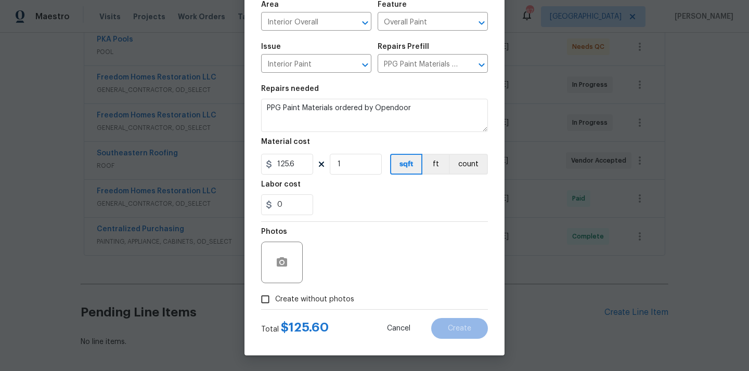
click at [324, 289] on div "Photos" at bounding box center [374, 256] width 227 height 68
click at [321, 294] on span "Create without photos" at bounding box center [314, 299] width 79 height 11
click at [275, 294] on input "Create without photos" at bounding box center [265, 300] width 20 height 20
checkbox input "true"
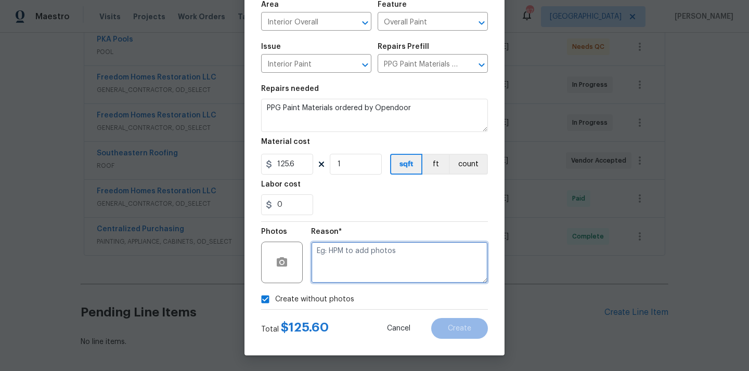
click at [350, 255] on textarea at bounding box center [399, 263] width 177 height 42
type textarea "N/A"
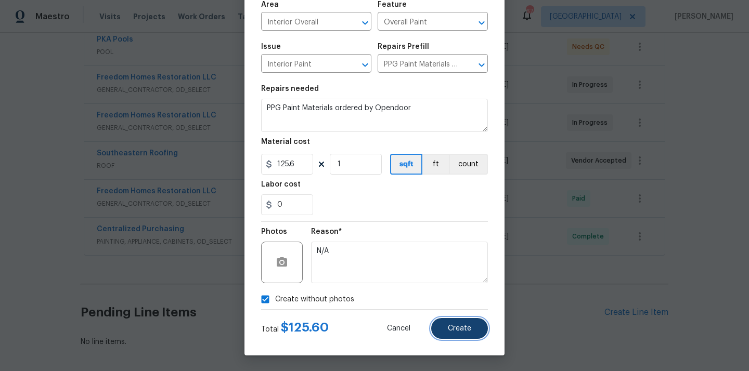
click at [450, 330] on span "Create" at bounding box center [459, 329] width 23 height 8
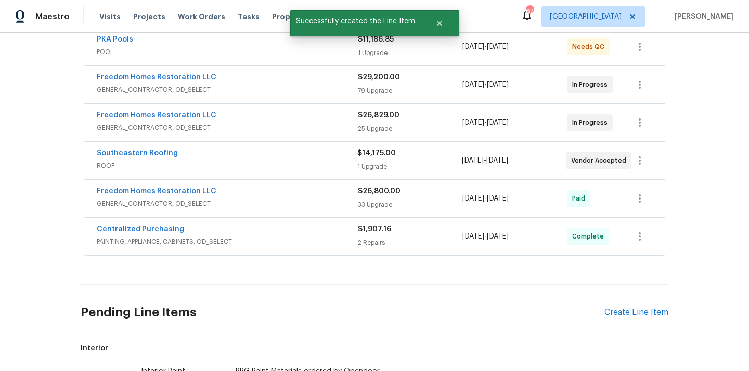
scroll to position [370, 0]
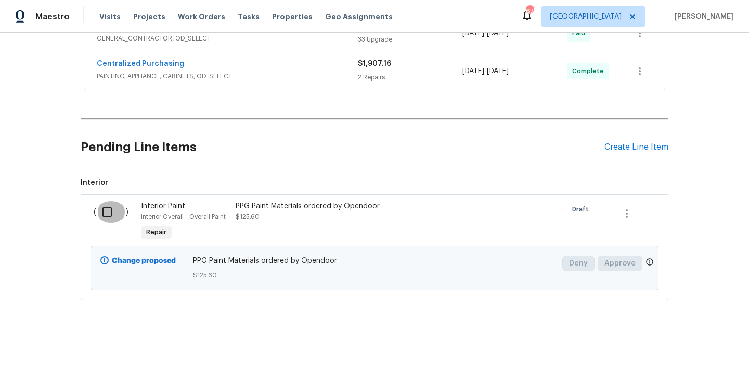
click at [108, 211] on input "checkbox" at bounding box center [111, 212] width 30 height 22
checkbox input "true"
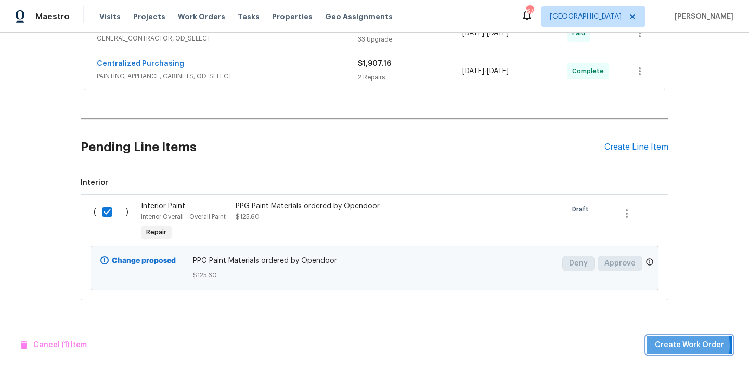
click at [686, 346] on span "Create Work Order" at bounding box center [689, 345] width 69 height 13
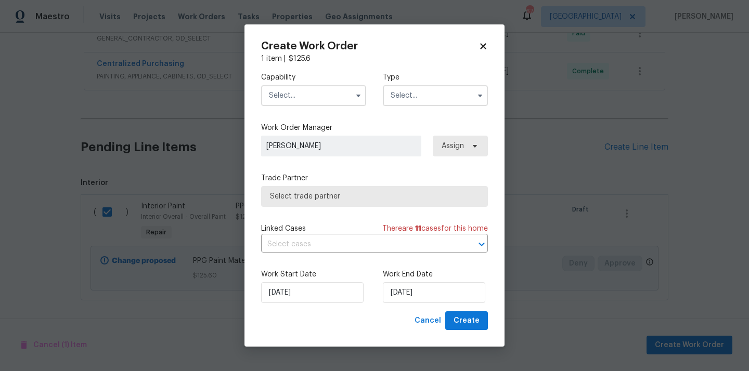
click at [313, 94] on input "text" at bounding box center [313, 95] width 105 height 21
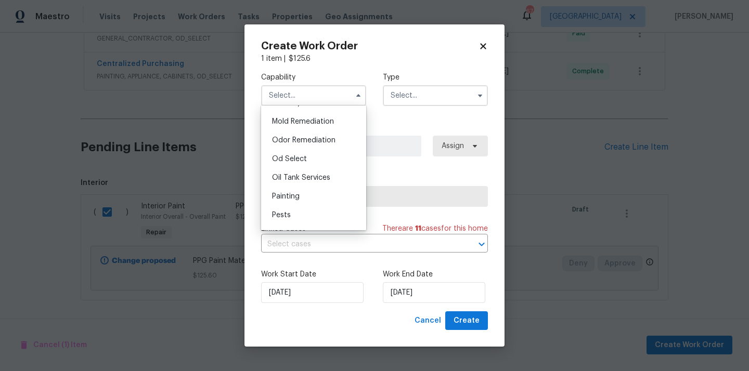
scroll to position [799, 0]
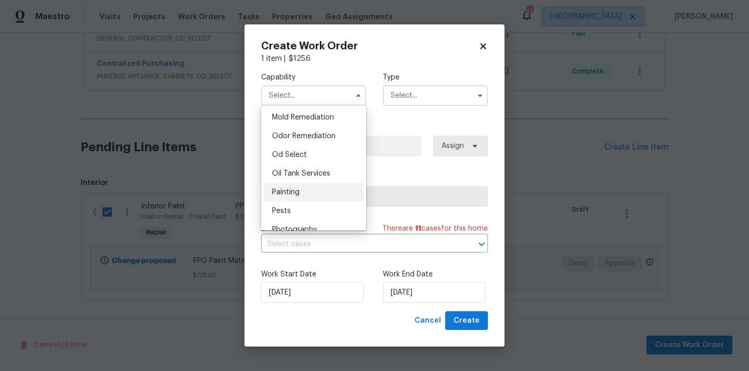
click at [308, 198] on div "Painting" at bounding box center [314, 192] width 100 height 19
type input "Painting"
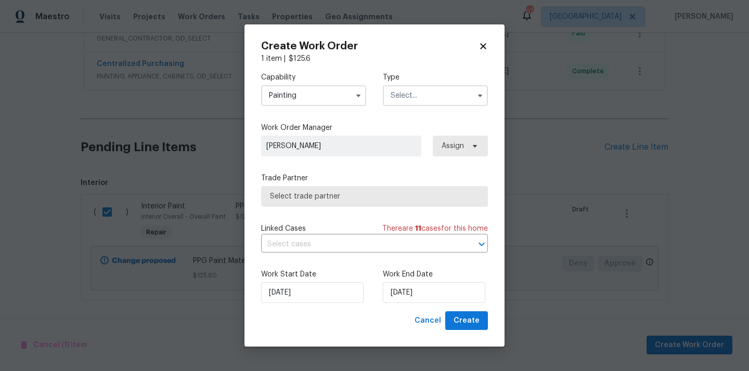
click at [438, 95] on input "text" at bounding box center [435, 95] width 105 height 21
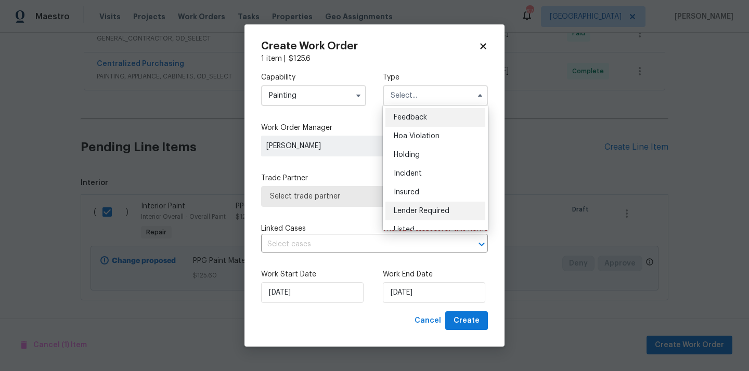
scroll to position [236, 0]
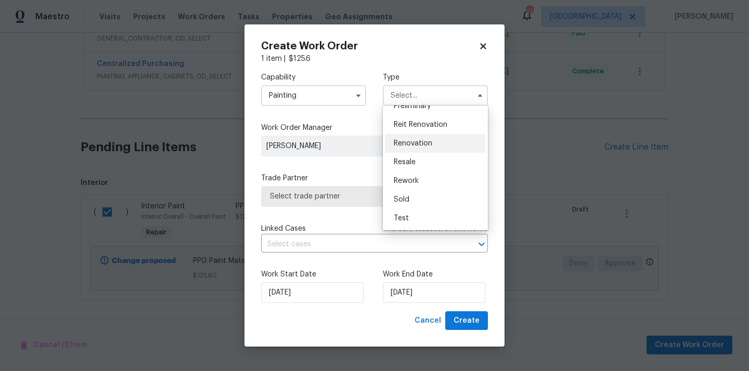
click at [423, 145] on span "Renovation" at bounding box center [413, 143] width 38 height 7
type input "Renovation"
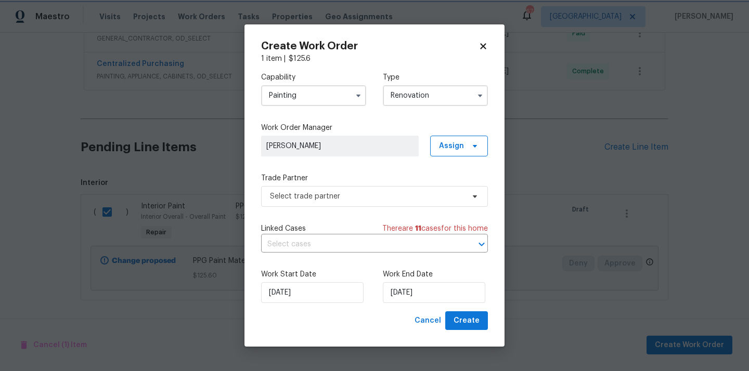
scroll to position [0, 0]
click at [466, 158] on div "Capability Painting Type Renovation Work Order Manager [PERSON_NAME] Assign Tra…" at bounding box center [374, 187] width 227 height 247
click at [462, 148] on span "Assign" at bounding box center [451, 146] width 25 height 10
click at [451, 192] on div "Assign to me" at bounding box center [460, 190] width 45 height 10
click at [373, 185] on div "Trade Partner Select trade partner" at bounding box center [374, 190] width 227 height 34
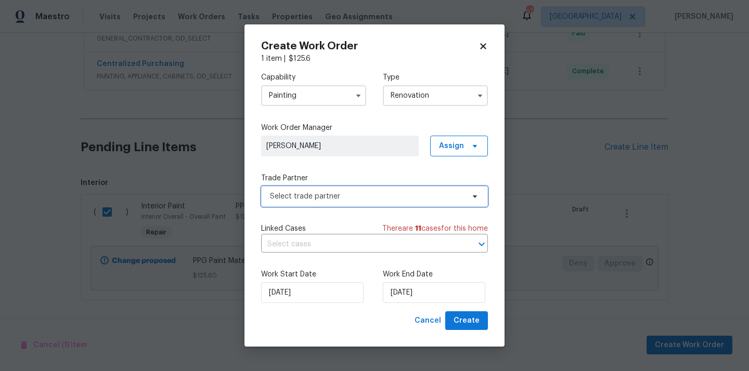
click at [368, 194] on span "Select trade partner" at bounding box center [367, 196] width 194 height 10
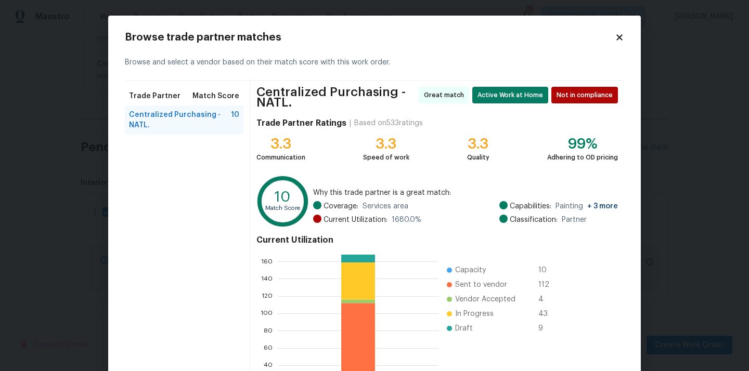
scroll to position [92, 0]
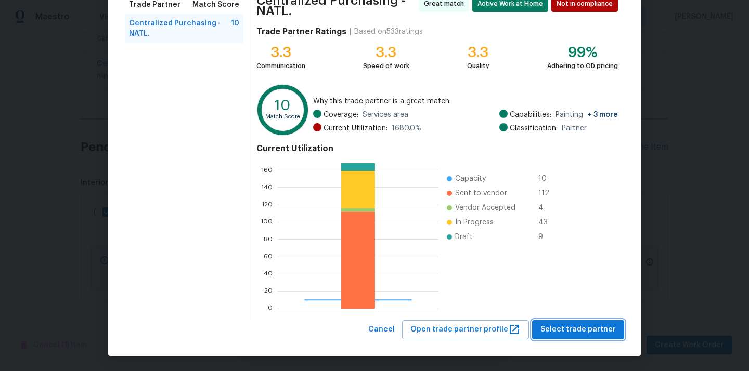
click at [582, 334] on span "Select trade partner" at bounding box center [577, 329] width 75 height 13
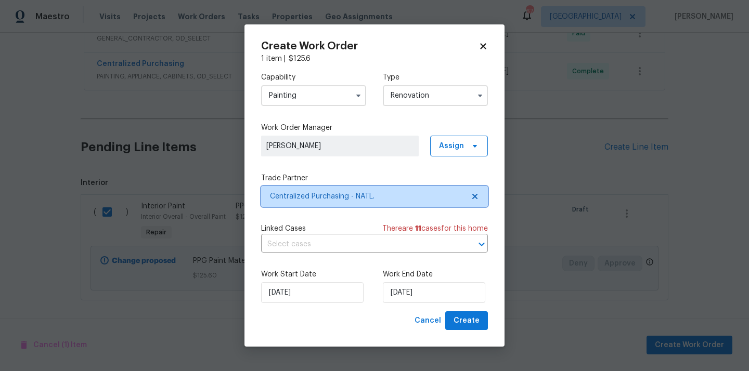
scroll to position [0, 0]
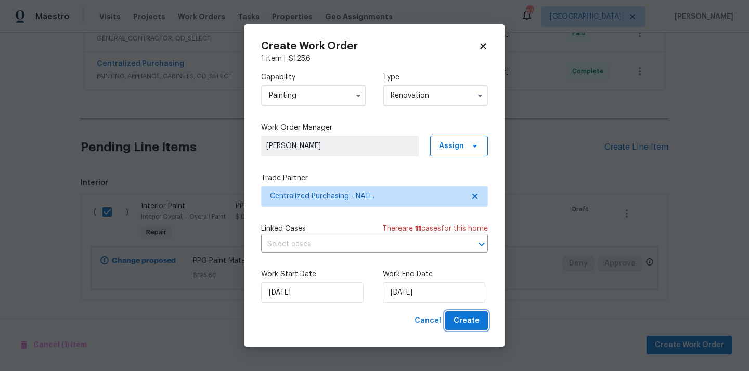
click at [477, 325] on span "Create" at bounding box center [466, 321] width 26 height 13
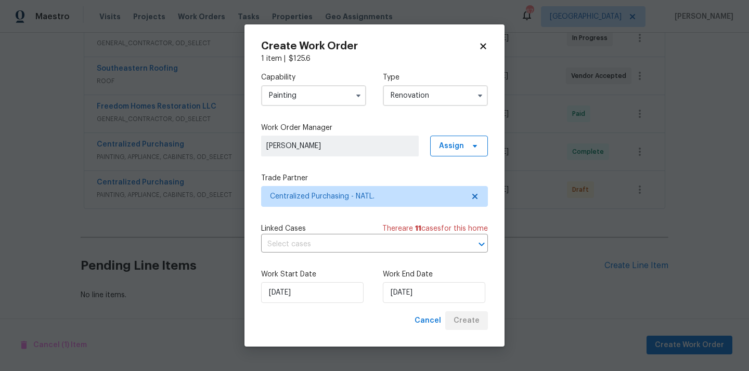
scroll to position [289, 0]
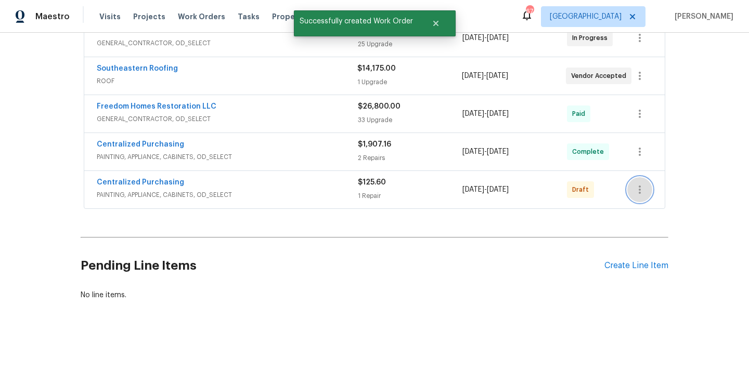
click at [638, 189] on icon "button" at bounding box center [639, 190] width 2 height 8
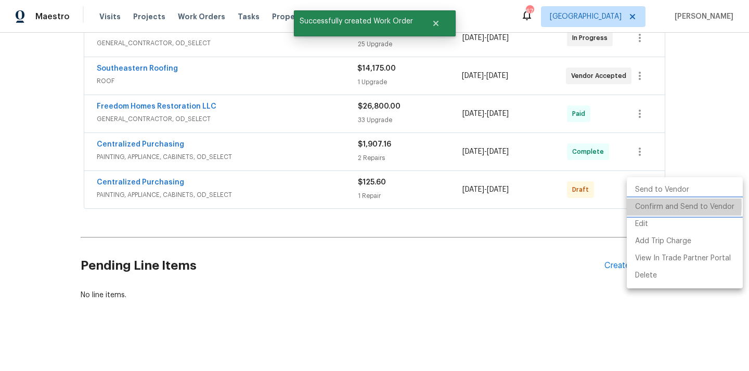
click at [645, 205] on li "Confirm and Send to Vendor" at bounding box center [684, 207] width 116 height 17
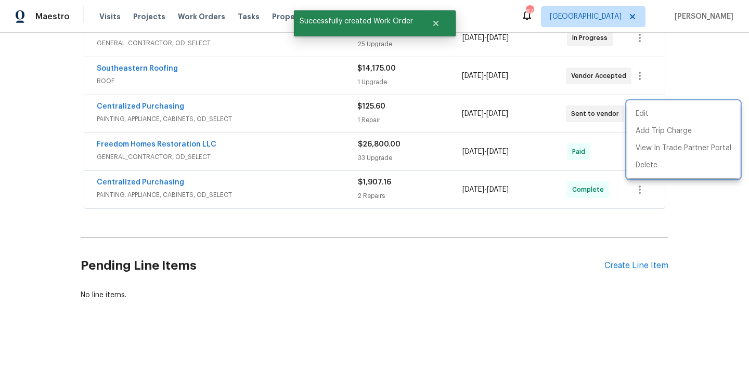
click at [161, 191] on div at bounding box center [374, 185] width 749 height 371
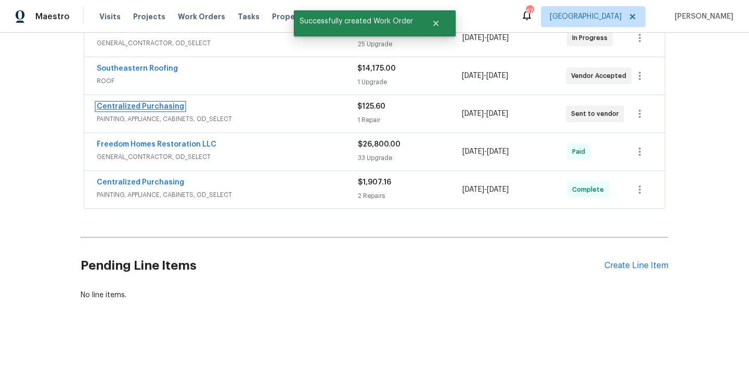
click at [156, 105] on link "Centralized Purchasing" at bounding box center [140, 106] width 87 height 7
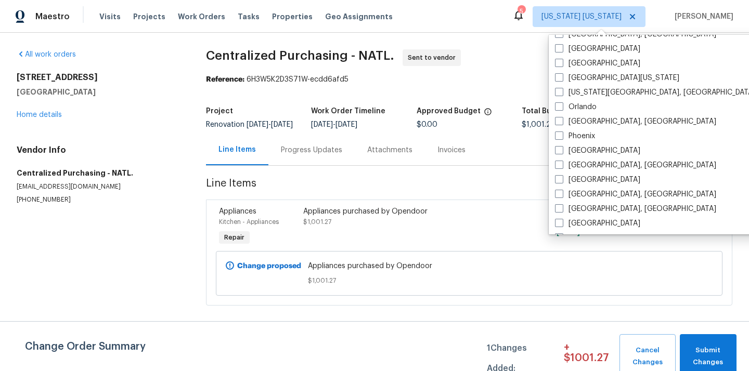
scroll to position [523, 0]
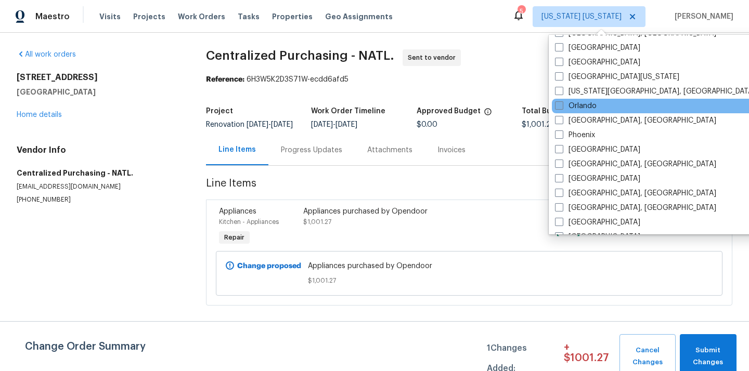
click at [585, 101] on label "Orlando" at bounding box center [576, 106] width 42 height 10
click at [561, 101] on input "Orlando" at bounding box center [558, 104] width 7 height 7
checkbox input "true"
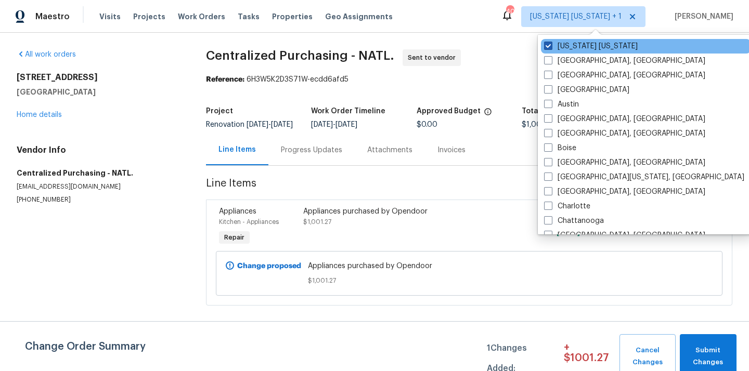
click at [562, 44] on label "[US_STATE] [US_STATE]" at bounding box center [591, 46] width 94 height 10
click at [551, 44] on input "[US_STATE] [US_STATE]" at bounding box center [547, 44] width 7 height 7
checkbox input "false"
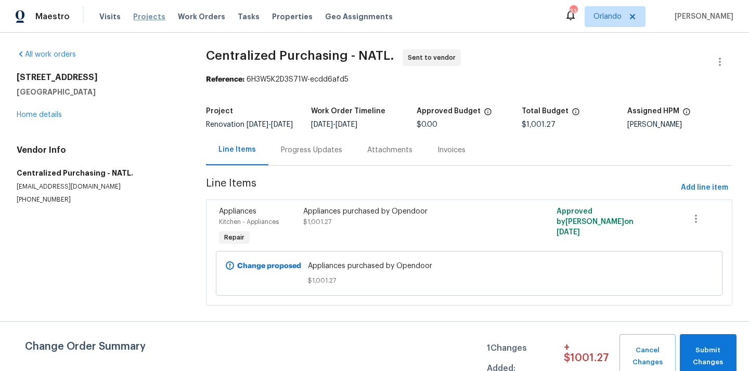
click at [140, 18] on span "Projects" at bounding box center [149, 16] width 32 height 10
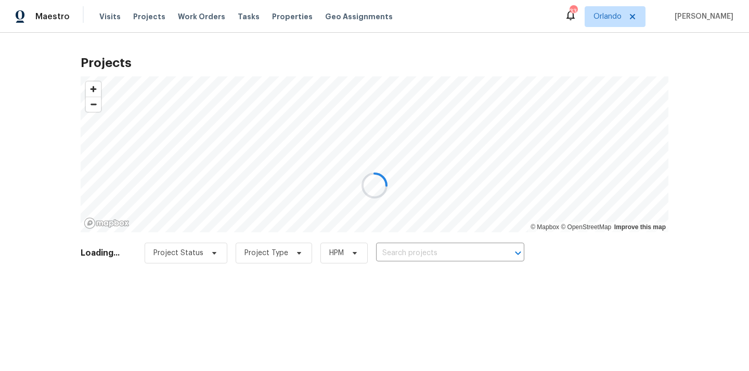
click at [453, 255] on div at bounding box center [374, 185] width 749 height 371
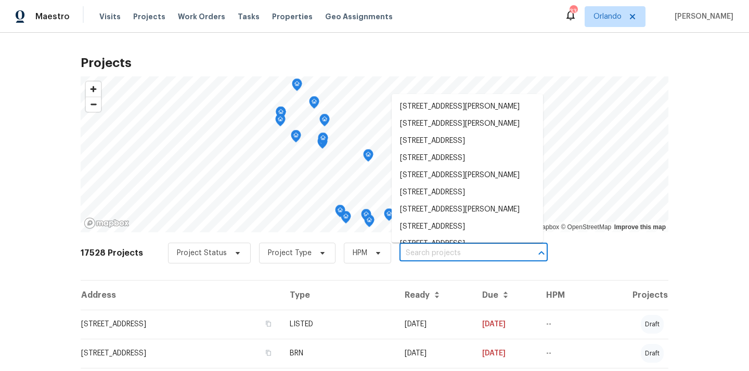
click at [453, 255] on input "text" at bounding box center [458, 253] width 119 height 16
paste input "[STREET_ADDRESS]"
type input "[STREET_ADDRESS]"
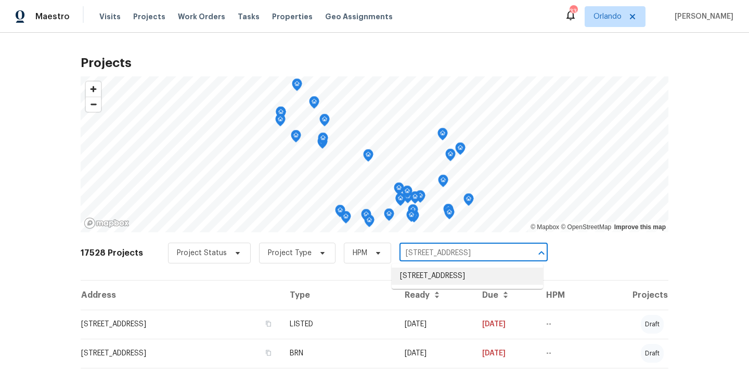
click at [447, 271] on li "[STREET_ADDRESS]" at bounding box center [466, 276] width 151 height 17
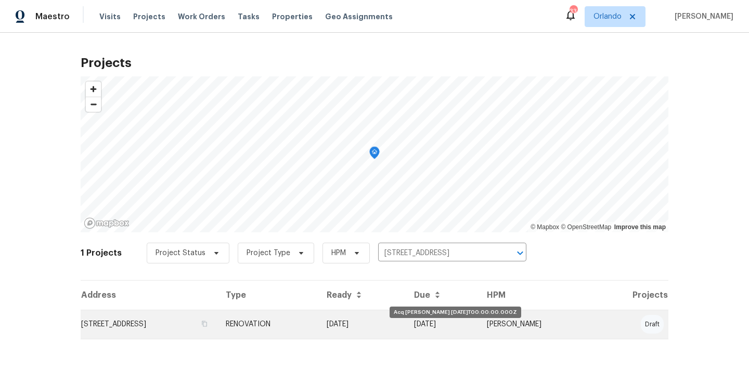
click at [406, 328] on td "[DATE]" at bounding box center [361, 324] width 87 height 29
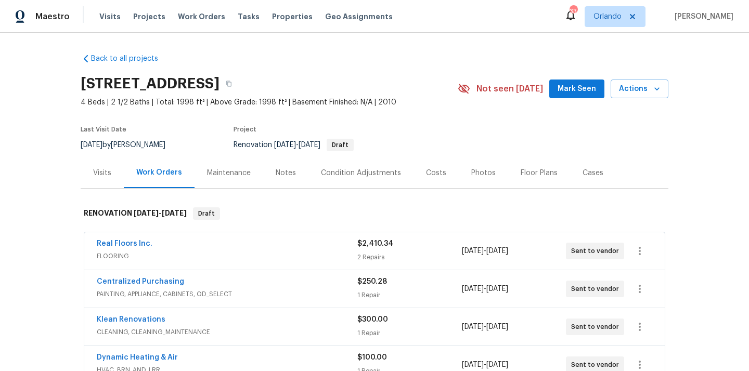
click at [219, 88] on h2 "[STREET_ADDRESS]" at bounding box center [150, 84] width 139 height 10
copy h2 "34772"
click at [142, 282] on link "Centralized Purchasing" at bounding box center [140, 281] width 87 height 7
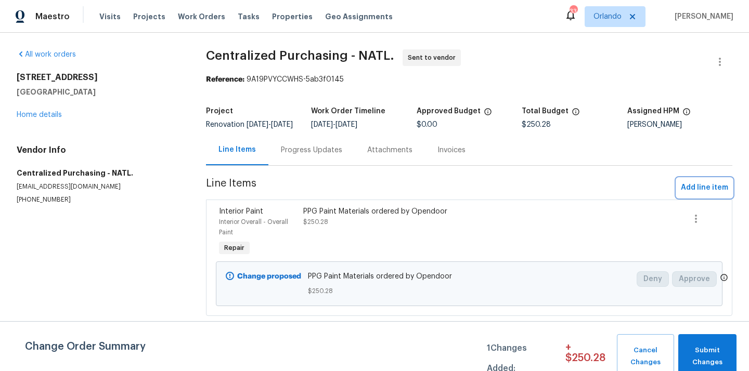
click at [693, 194] on span "Add line item" at bounding box center [704, 187] width 47 height 13
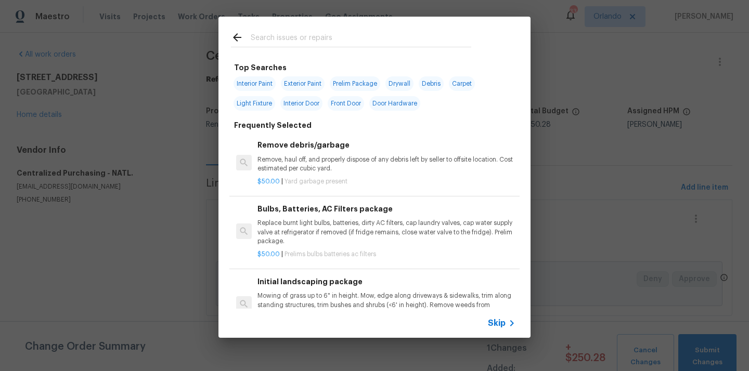
click at [310, 40] on input "text" at bounding box center [361, 39] width 220 height 16
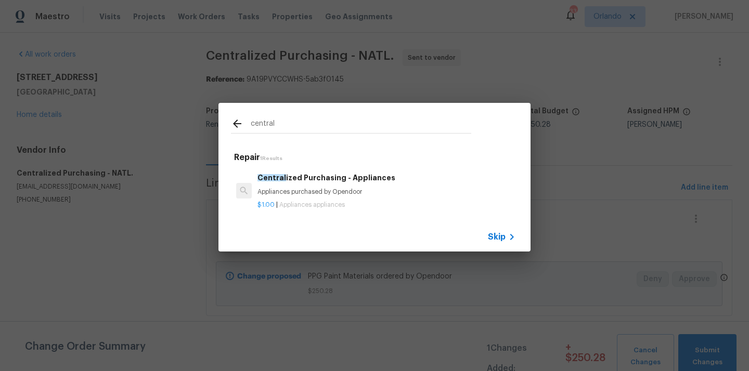
type input "central"
click at [314, 187] on div "Central ized Purchasing - Appliances Appliances purchased by Opendoor" at bounding box center [386, 184] width 258 height 25
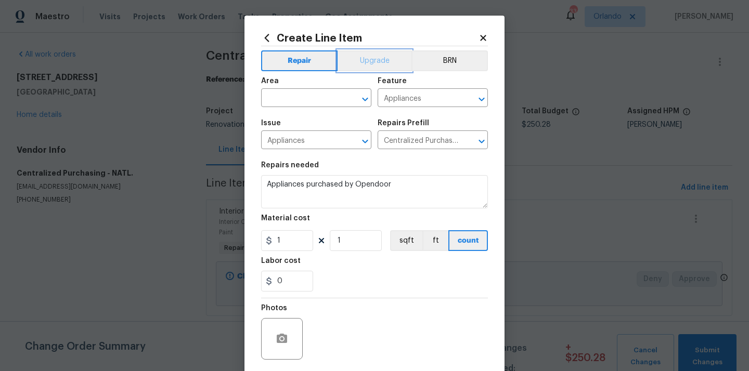
click at [368, 62] on button "Upgrade" at bounding box center [374, 60] width 74 height 21
click at [319, 95] on input "text" at bounding box center [301, 99] width 81 height 16
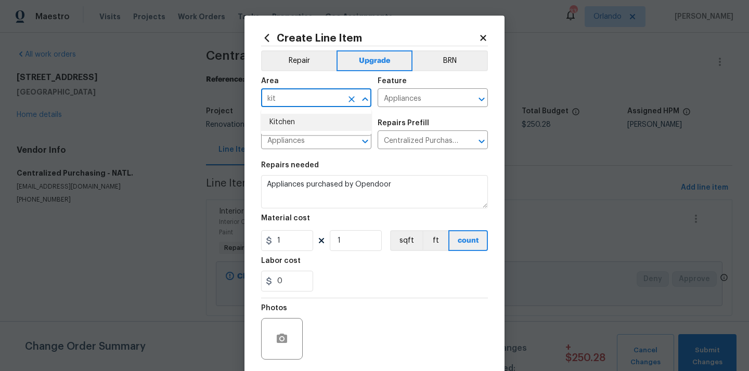
click at [306, 118] on li "Kitchen" at bounding box center [316, 122] width 110 height 17
type input "Kitchen"
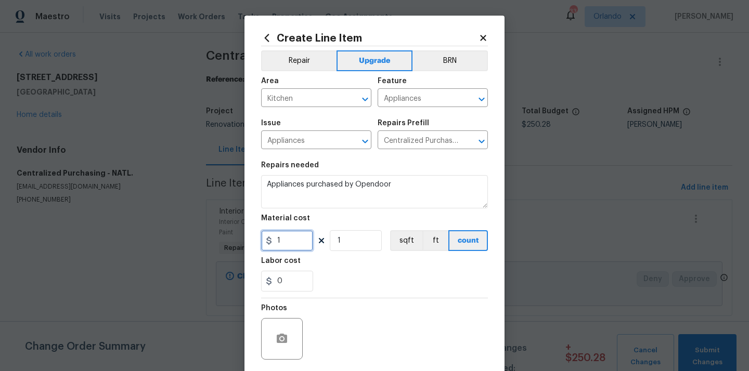
drag, startPoint x: 289, startPoint y: 247, endPoint x: 246, endPoint y: 241, distance: 43.7
click at [259, 246] on div "Create Line Item Repair Upgrade BRN Area Kitchen ​ Feature Appliances ​ Issue A…" at bounding box center [374, 224] width 260 height 416
type input "203.23"
click at [346, 284] on div "0" at bounding box center [374, 281] width 227 height 21
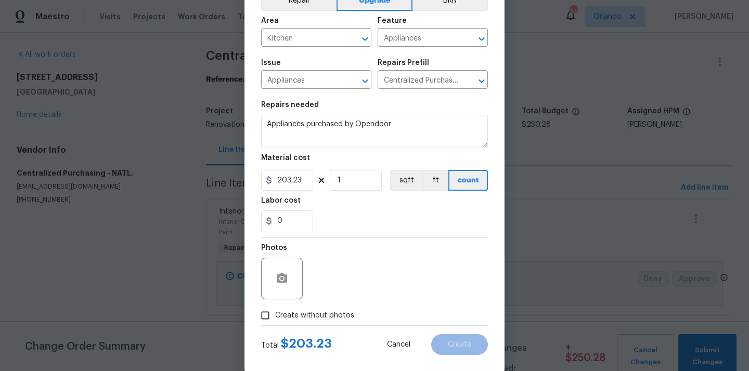
click at [329, 312] on span "Create without photos" at bounding box center [314, 315] width 79 height 11
click at [275, 312] on input "Create without photos" at bounding box center [265, 316] width 20 height 20
checkbox input "true"
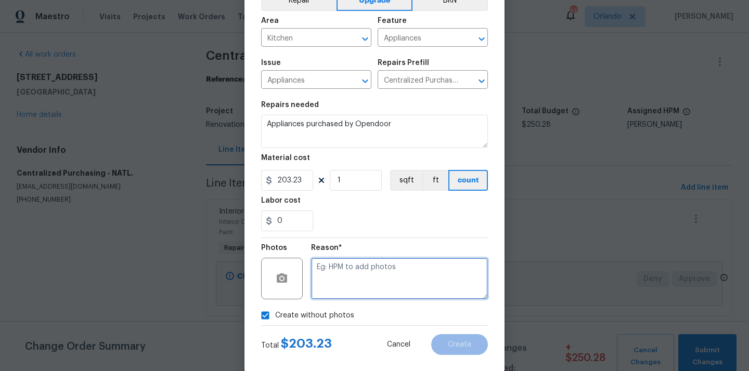
click at [407, 298] on textarea at bounding box center [399, 279] width 177 height 42
type textarea "N/A"
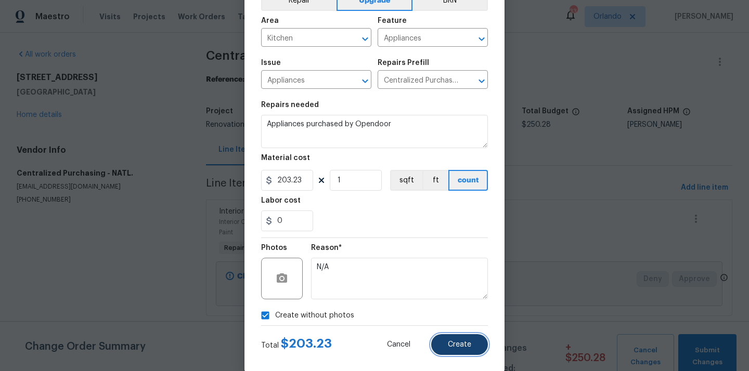
click at [458, 343] on span "Create" at bounding box center [459, 345] width 23 height 8
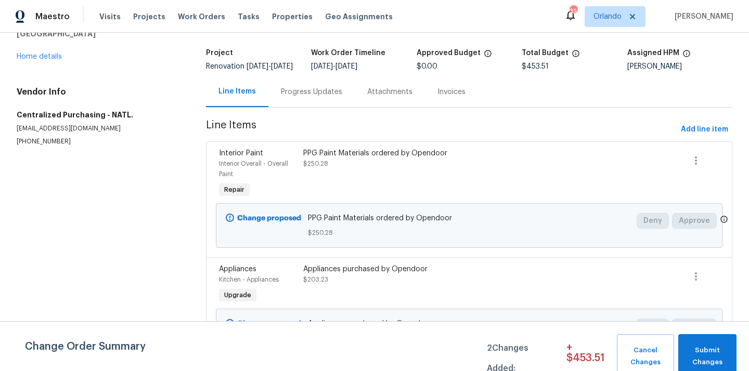
scroll to position [87, 0]
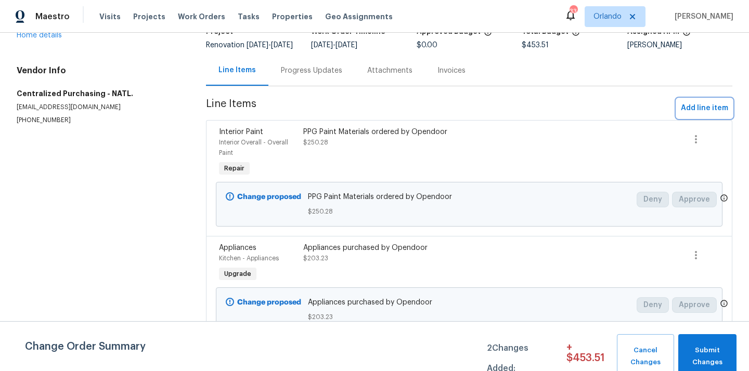
click at [694, 100] on button "Add line item" at bounding box center [704, 108] width 56 height 19
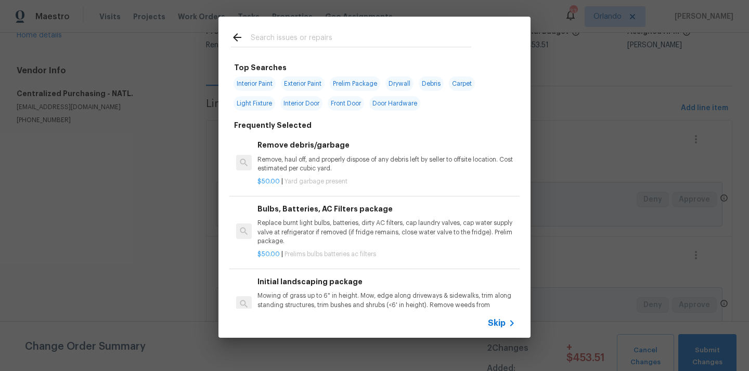
click at [448, 37] on input "text" at bounding box center [361, 39] width 220 height 16
type input "p"
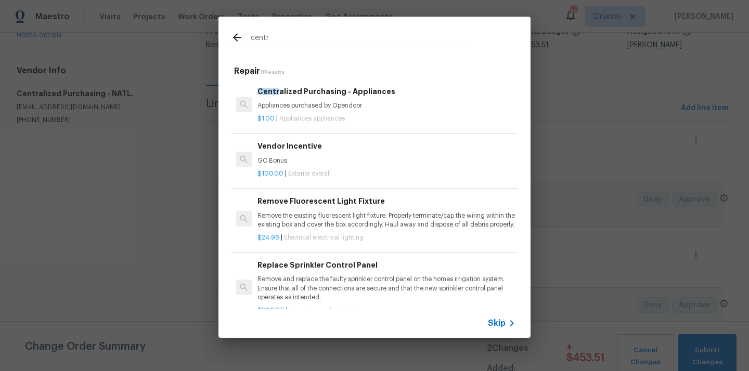
type input "centr"
click at [375, 114] on div "$1.00 | Appliances appliances" at bounding box center [386, 116] width 258 height 13
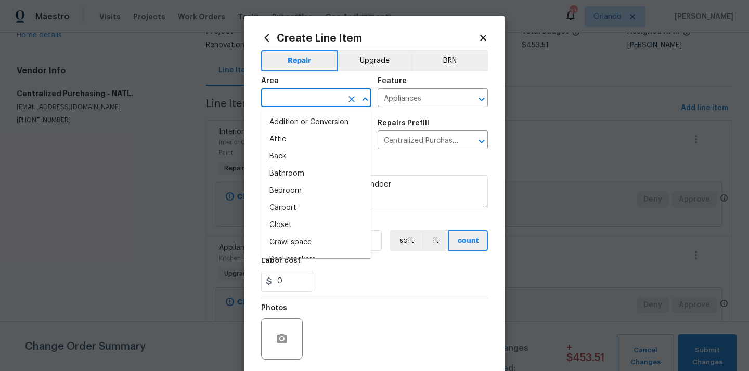
click at [336, 96] on input "text" at bounding box center [301, 99] width 81 height 16
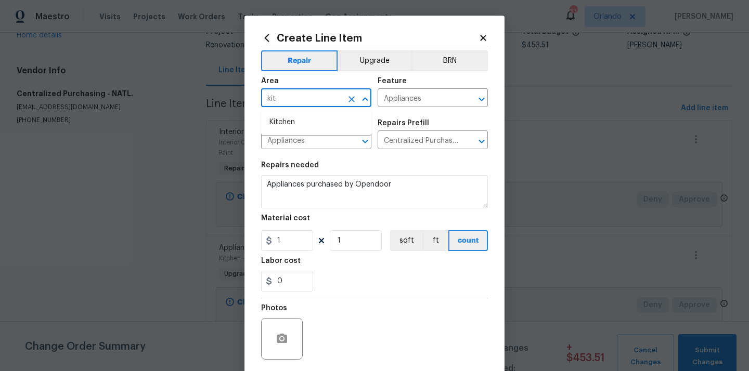
click at [312, 117] on li "Kitchen" at bounding box center [316, 122] width 110 height 17
type input "Kitchen"
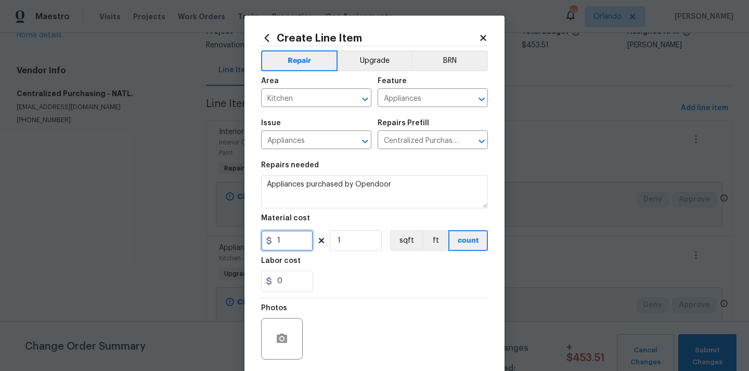
drag, startPoint x: 285, startPoint y: 238, endPoint x: 253, endPoint y: 232, distance: 32.7
click at [254, 238] on div "Create Line Item Repair Upgrade BRN Area Kitchen ​ Feature Appliances ​ Issue A…" at bounding box center [374, 224] width 260 height 416
type input "472.44"
click at [340, 285] on div "0" at bounding box center [374, 281] width 227 height 21
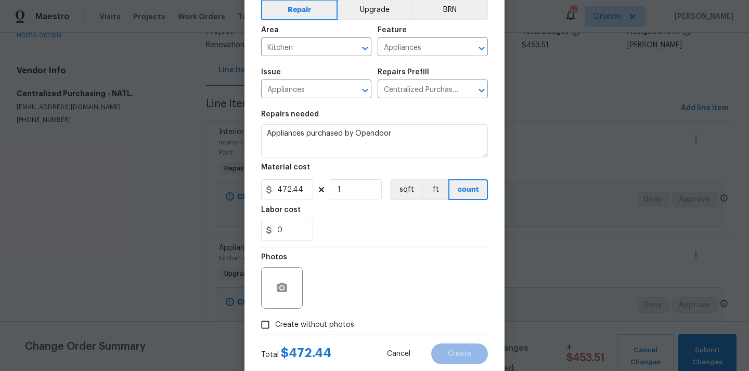
scroll to position [77, 0]
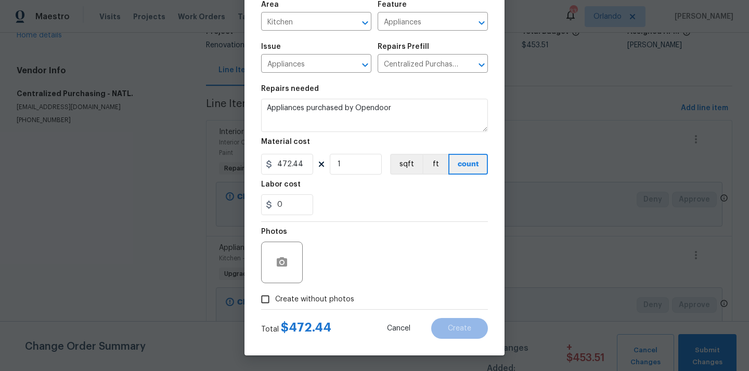
click at [329, 299] on span "Create without photos" at bounding box center [314, 299] width 79 height 11
click at [275, 299] on input "Create without photos" at bounding box center [265, 300] width 20 height 20
checkbox input "true"
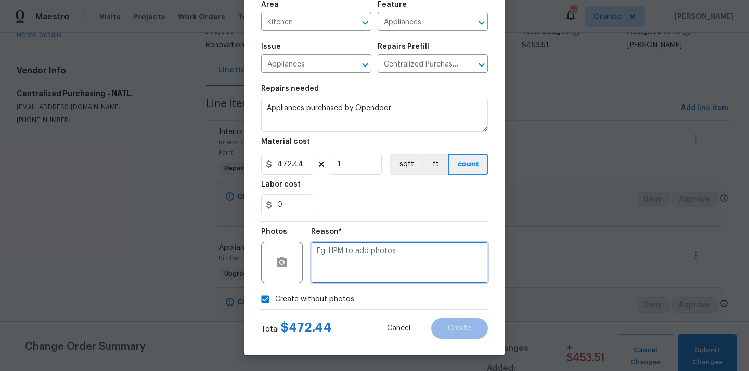
click at [346, 263] on textarea at bounding box center [399, 263] width 177 height 42
type textarea "N/A"
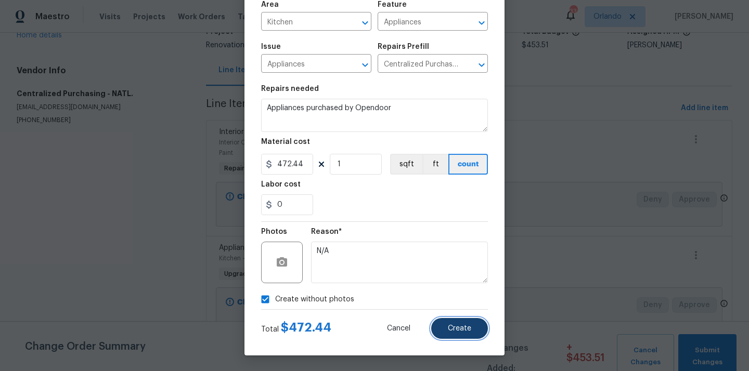
click at [453, 327] on span "Create" at bounding box center [459, 329] width 23 height 8
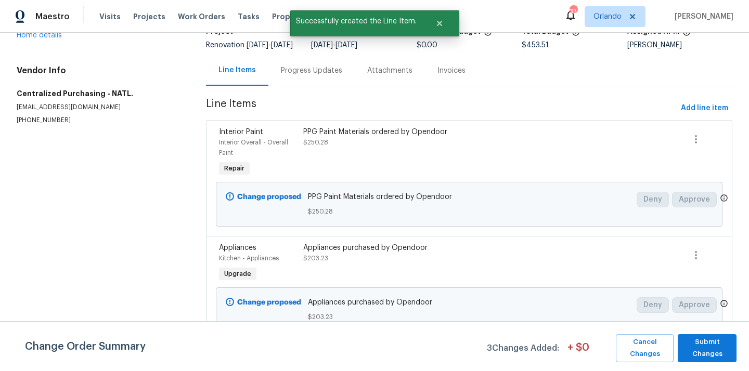
scroll to position [0, 0]
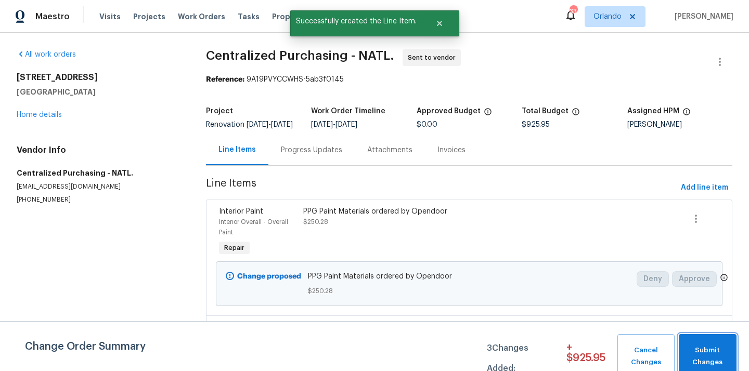
click at [695, 347] on span "Submit Changes" at bounding box center [707, 357] width 47 height 24
